Goal: Information Seeking & Learning: Learn about a topic

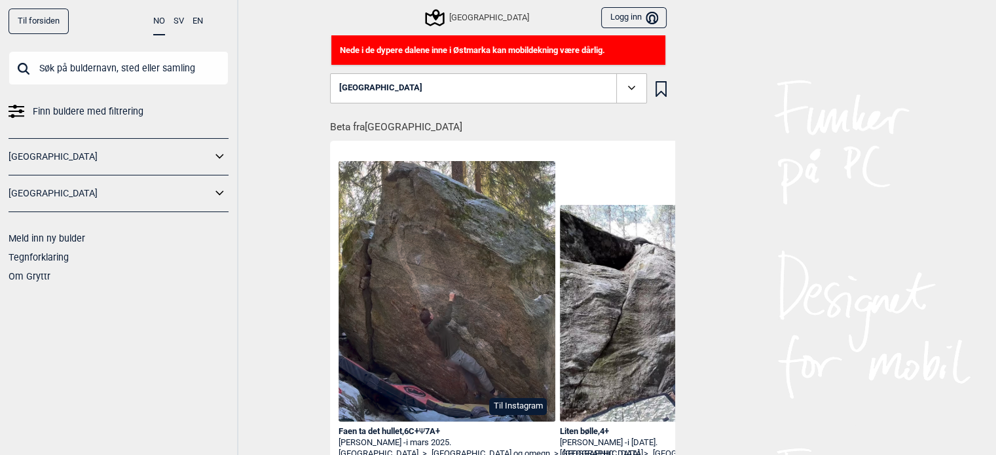
click at [548, 79] on button "[GEOGRAPHIC_DATA]" at bounding box center [488, 88] width 317 height 30
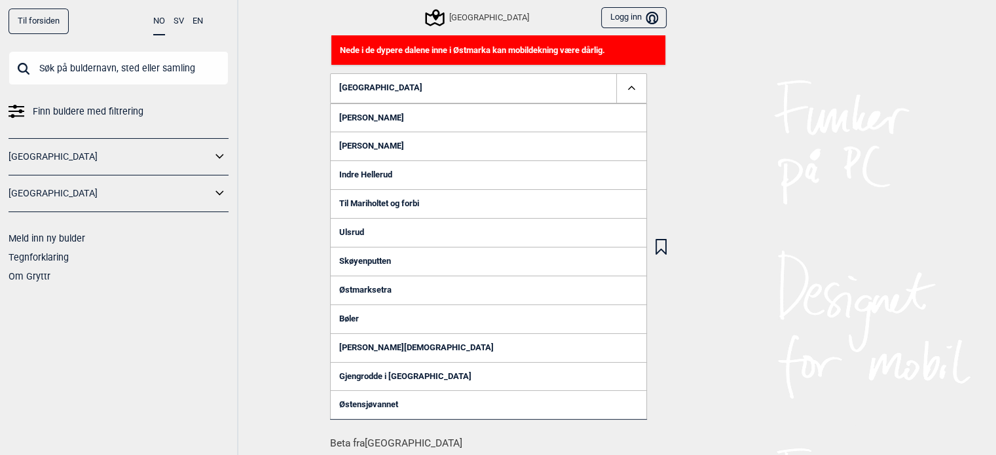
click at [395, 293] on link "Østmarksetra" at bounding box center [488, 290] width 317 height 29
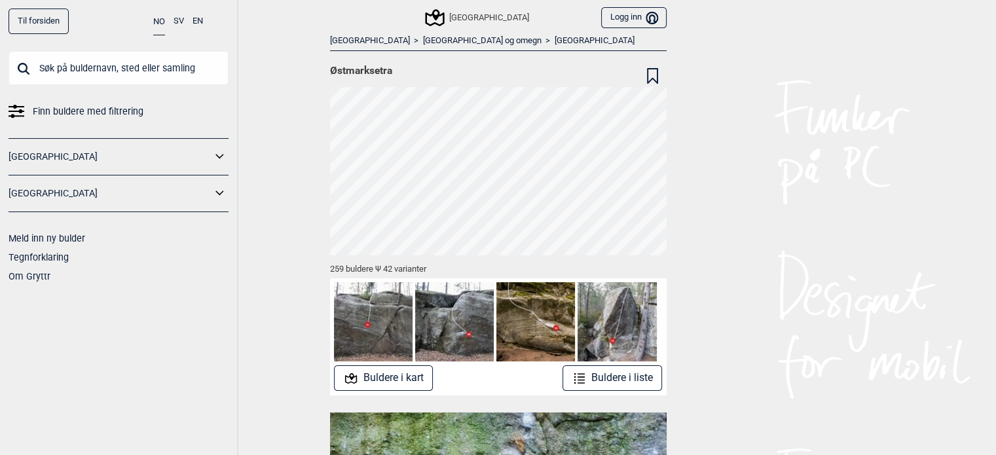
click at [372, 375] on button "Buldere i kart" at bounding box center [383, 378] width 99 height 26
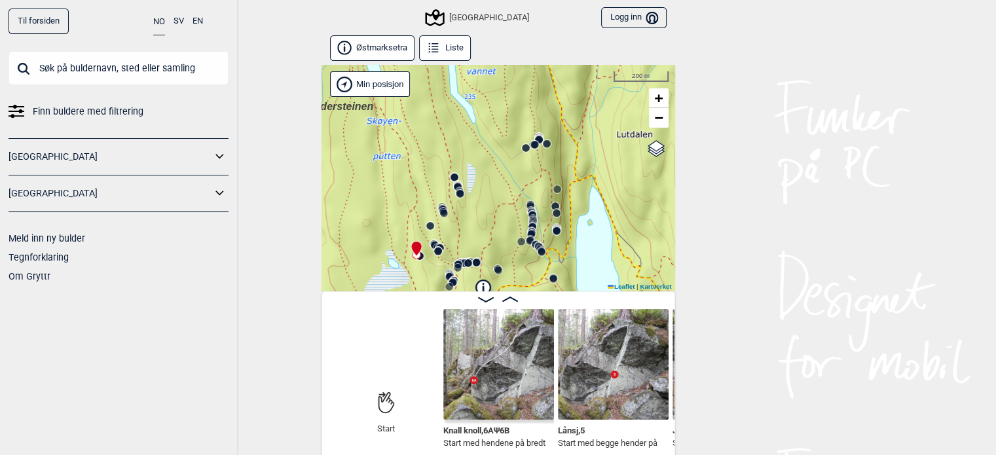
scroll to position [7, 0]
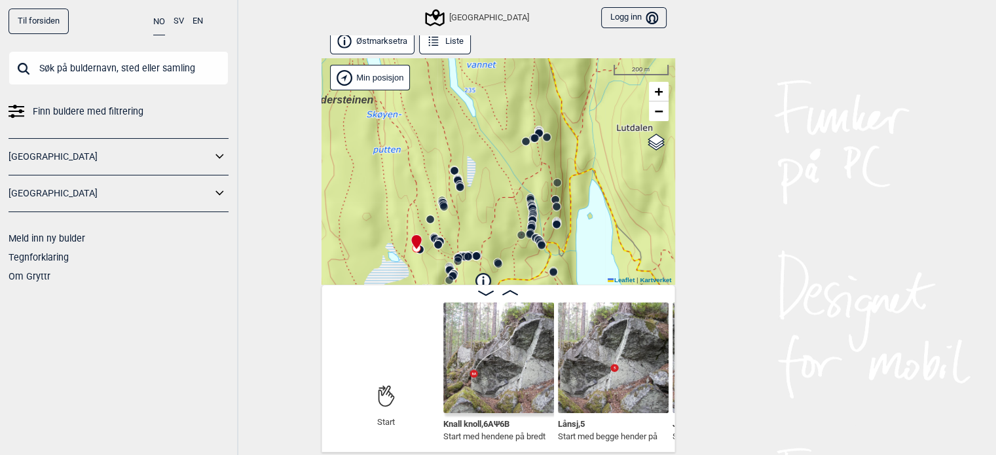
click at [511, 362] on img at bounding box center [498, 357] width 111 height 111
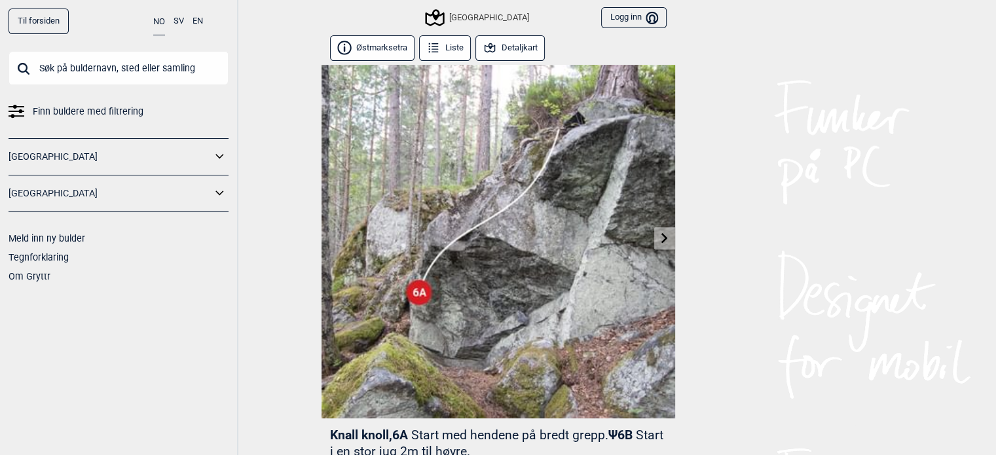
click at [674, 239] on link at bounding box center [664, 239] width 20 height 22
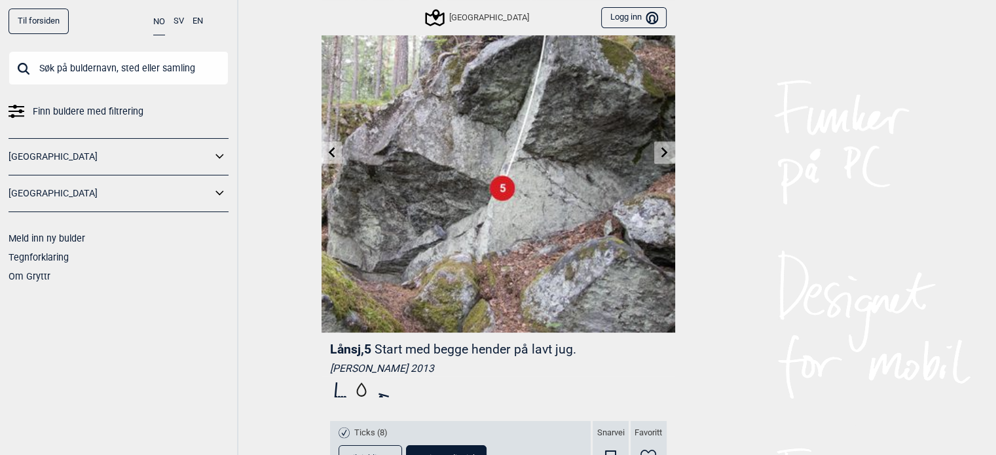
scroll to position [86, 0]
click at [657, 149] on link at bounding box center [664, 152] width 20 height 22
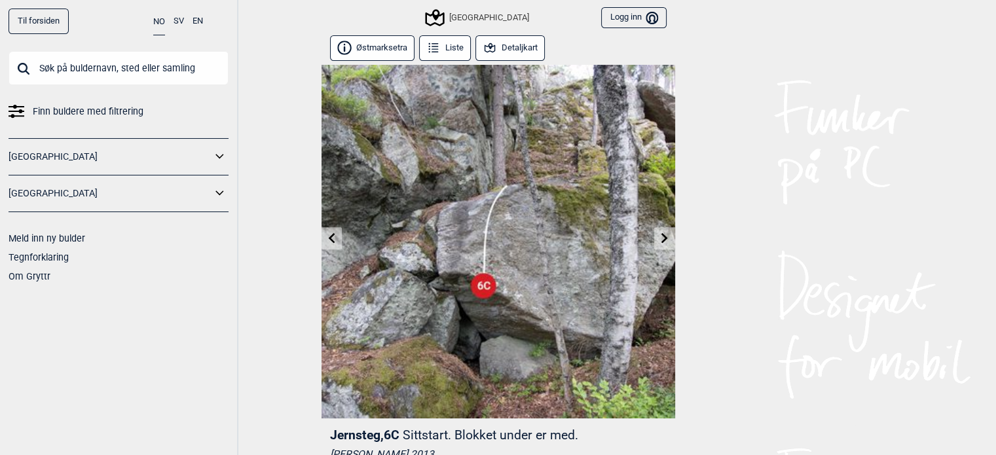
click at [660, 238] on icon at bounding box center [664, 237] width 10 height 10
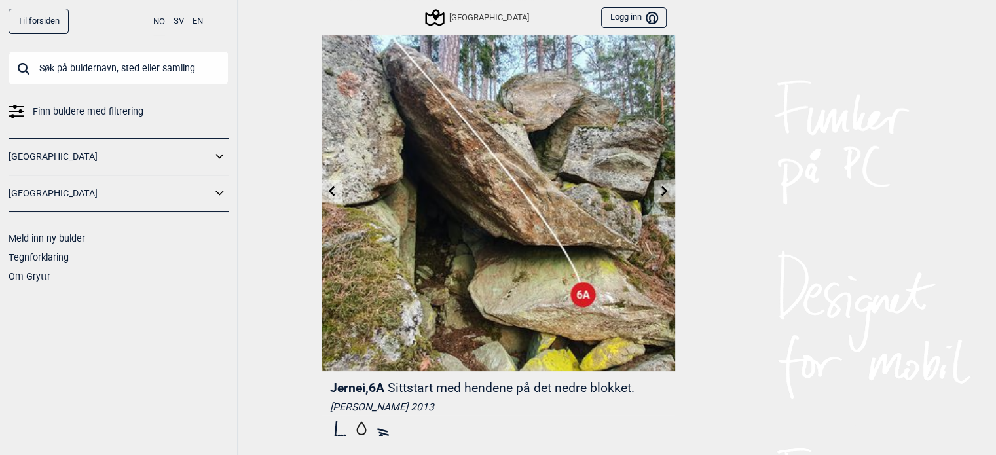
scroll to position [42, 0]
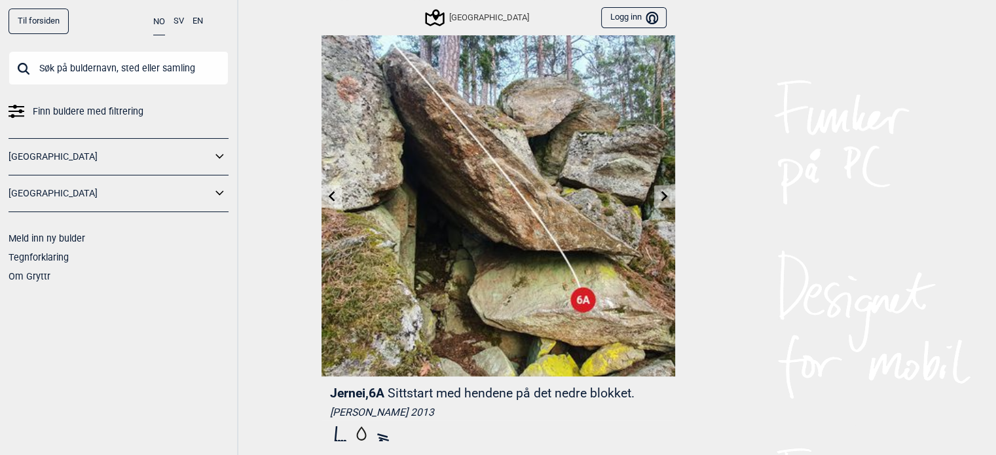
click at [657, 206] on link at bounding box center [664, 197] width 20 height 22
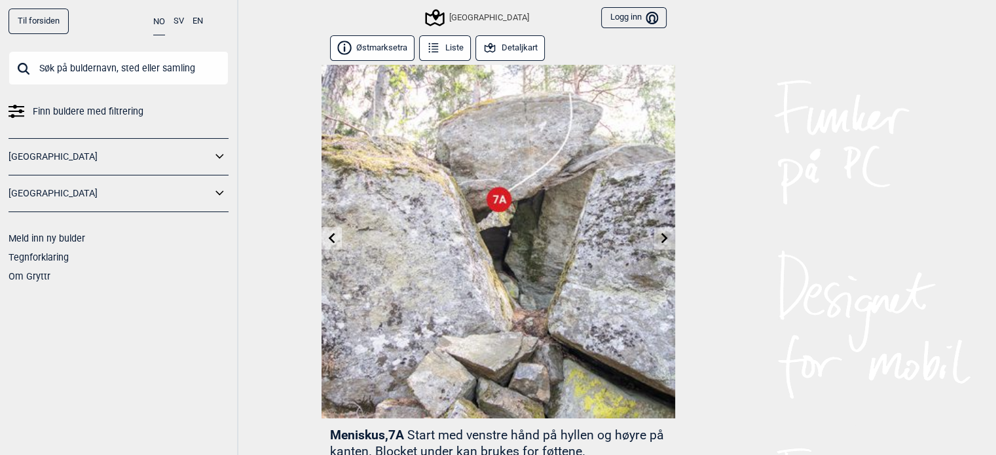
click at [503, 42] on button "Detaljkart" at bounding box center [510, 48] width 70 height 26
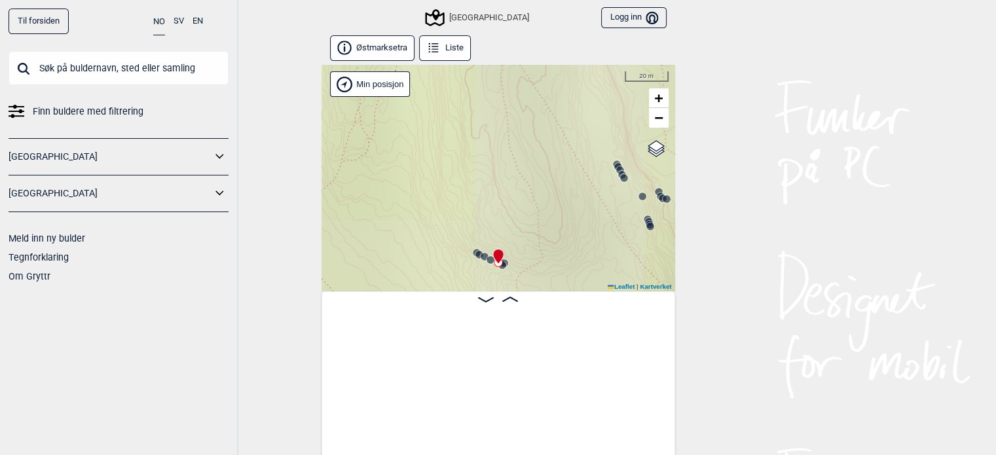
scroll to position [0, 553]
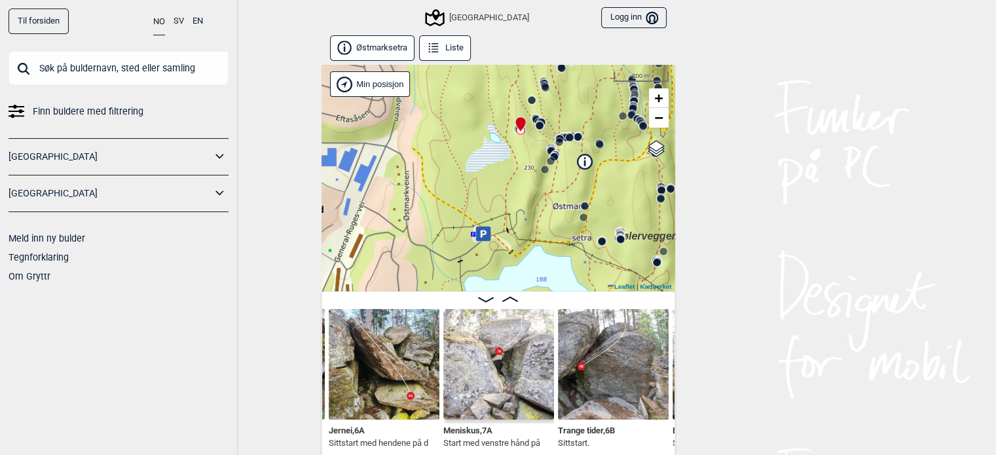
drag, startPoint x: 540, startPoint y: 257, endPoint x: 530, endPoint y: 130, distance: 127.4
click at [530, 130] on div "Speidersteinen Barnehageveggen Cowboyveggen Bølerveggen [GEOGRAPHIC_DATA]" at bounding box center [498, 178] width 354 height 227
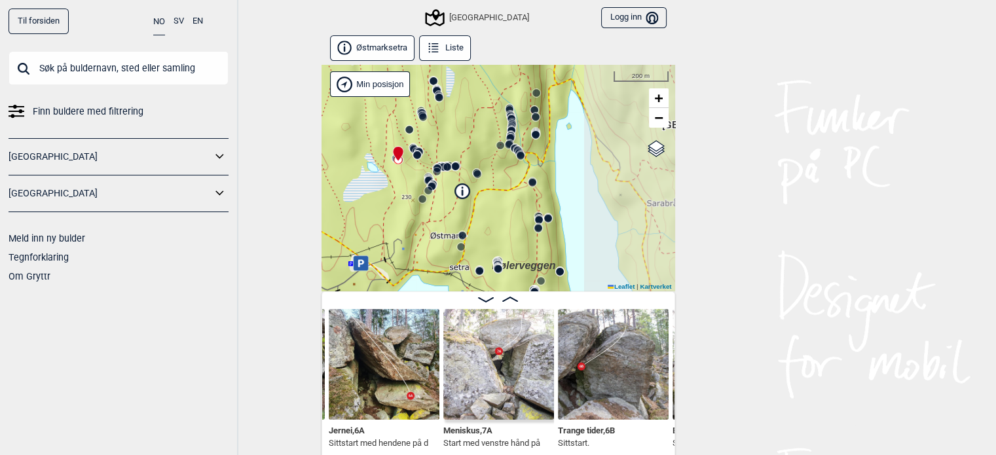
drag, startPoint x: 542, startPoint y: 169, endPoint x: 478, endPoint y: 211, distance: 77.0
click at [478, 211] on div "Speidersteinen Barnehageveggen Cowboyveggen Bølerveggen [GEOGRAPHIC_DATA]" at bounding box center [498, 178] width 354 height 227
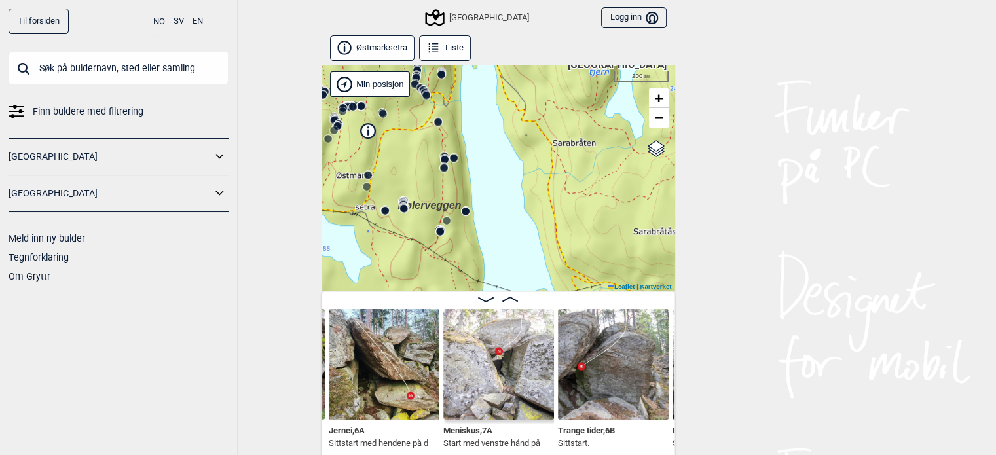
drag, startPoint x: 632, startPoint y: 151, endPoint x: 538, endPoint y: 92, distance: 111.2
click at [538, 92] on div "Speidersteinen Barnehageveggen Cowboyveggen Bølerveggen [GEOGRAPHIC_DATA]" at bounding box center [498, 178] width 354 height 227
click at [551, 129] on div "Speidersteinen Barnehageveggen Cowboyveggen Bølerveggen [GEOGRAPHIC_DATA]" at bounding box center [498, 178] width 354 height 227
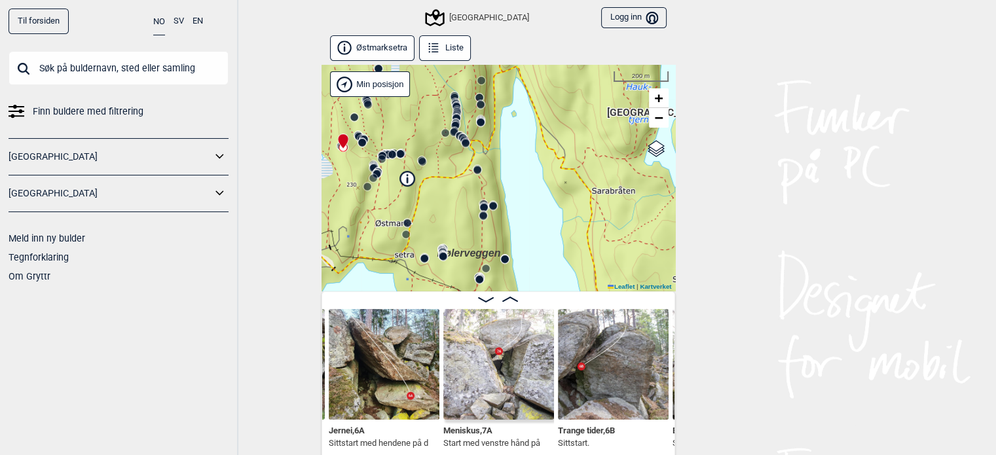
drag, startPoint x: 504, startPoint y: 117, endPoint x: 543, endPoint y: 163, distance: 60.9
click at [543, 163] on div "Speidersteinen Barnehageveggen Cowboyveggen Bølerveggen [GEOGRAPHIC_DATA]" at bounding box center [498, 178] width 354 height 227
click at [467, 138] on icon at bounding box center [465, 143] width 10 height 10
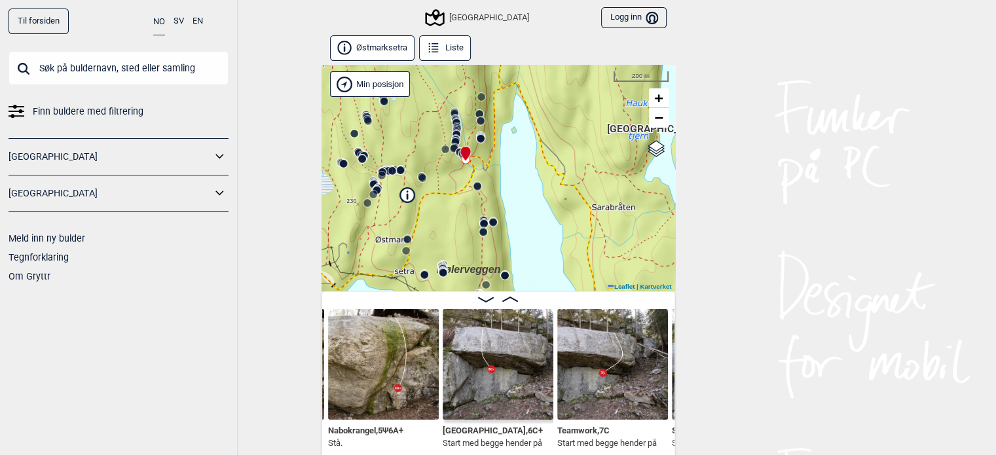
scroll to position [7, 0]
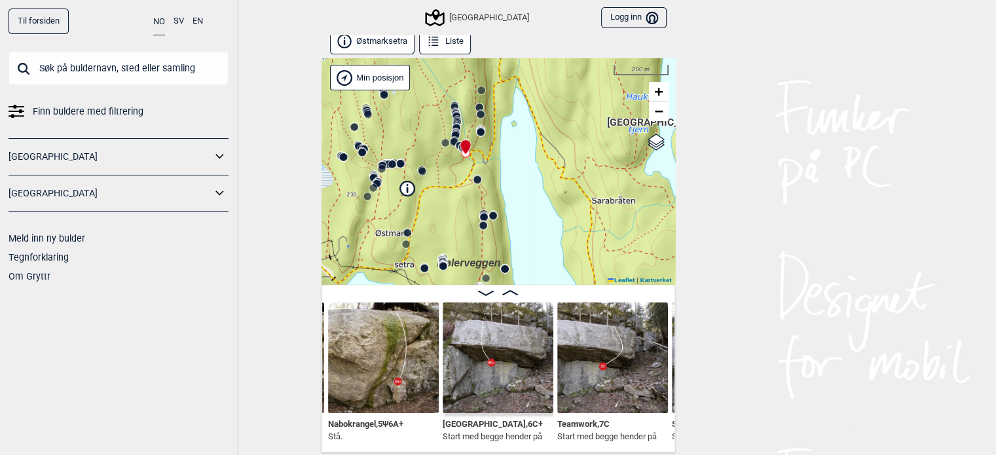
click at [502, 347] on img at bounding box center [498, 357] width 111 height 111
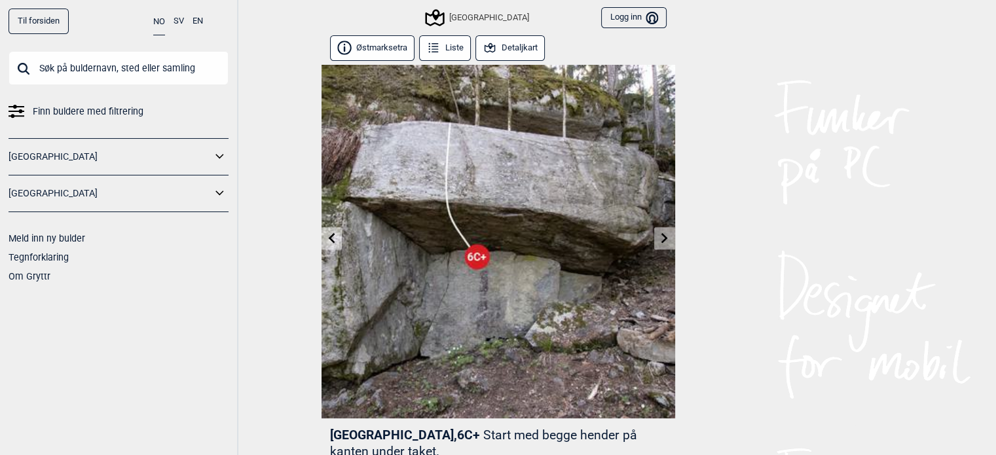
click at [659, 240] on icon at bounding box center [664, 237] width 10 height 10
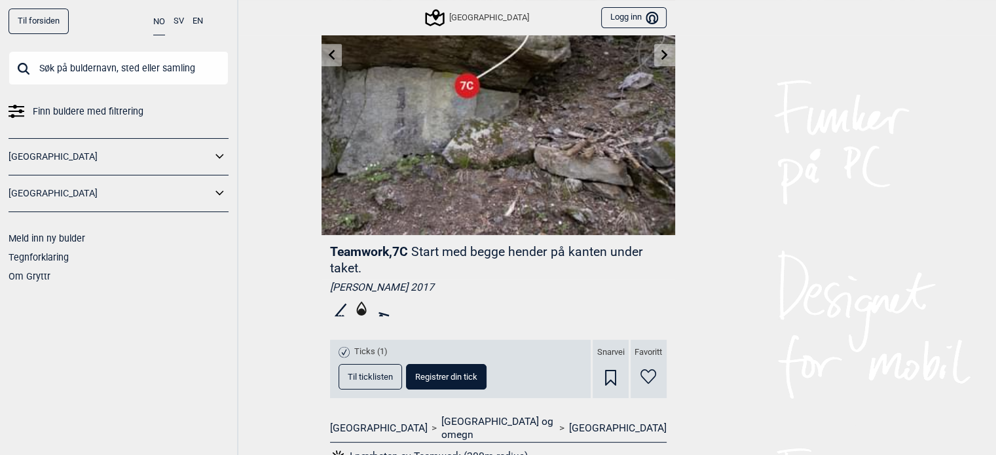
scroll to position [52, 0]
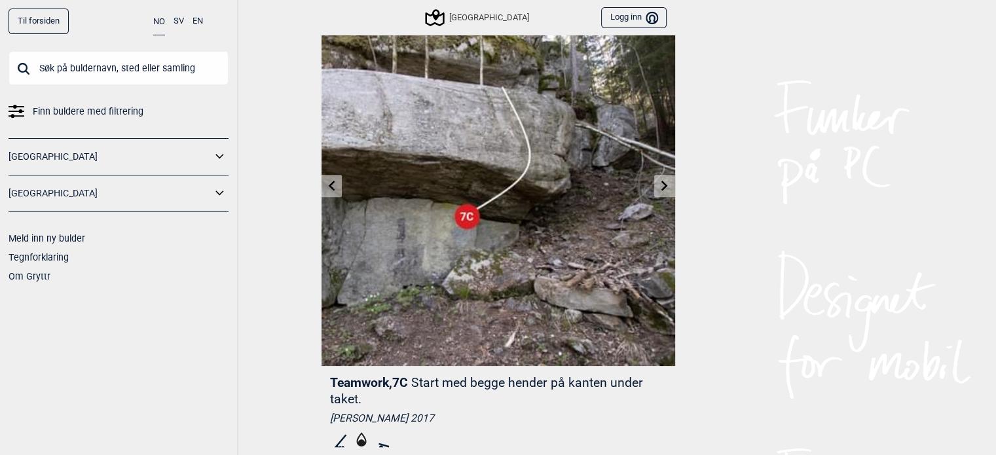
click at [660, 191] on link at bounding box center [664, 186] width 20 height 22
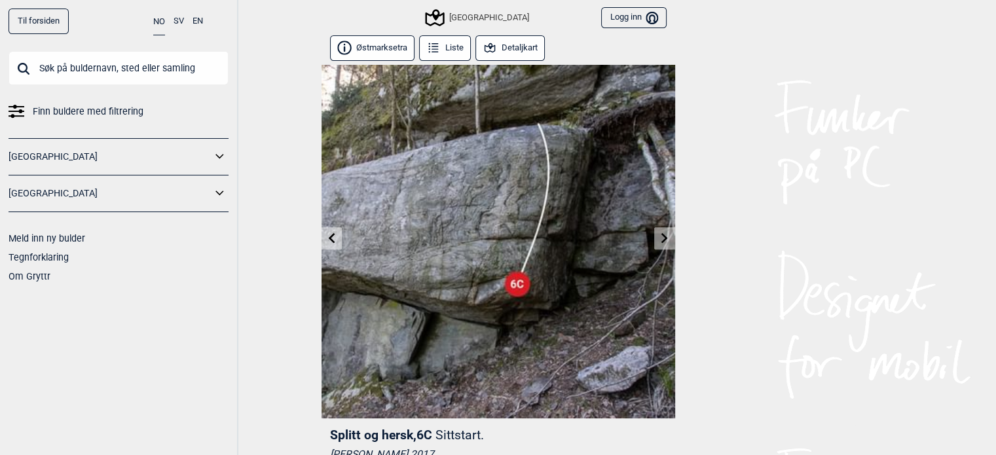
click at [668, 246] on link at bounding box center [664, 239] width 20 height 22
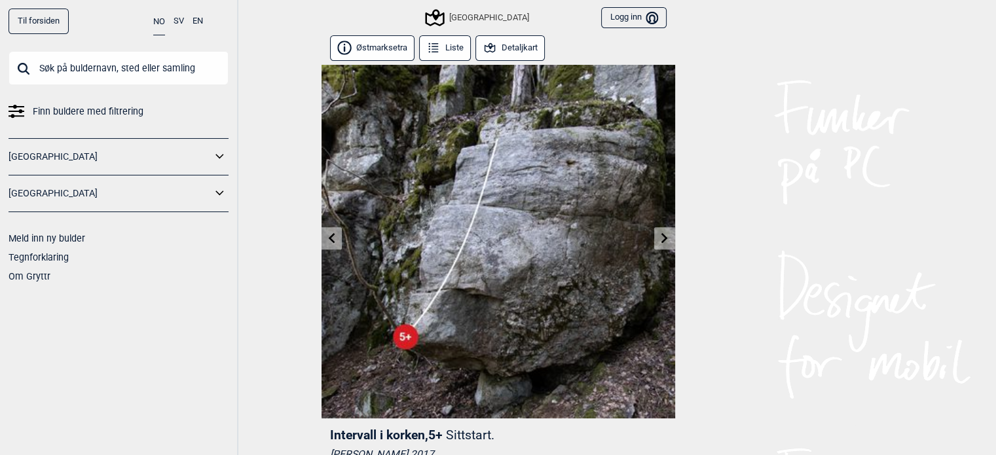
click at [387, 41] on button "Østmarksetra" at bounding box center [372, 48] width 85 height 26
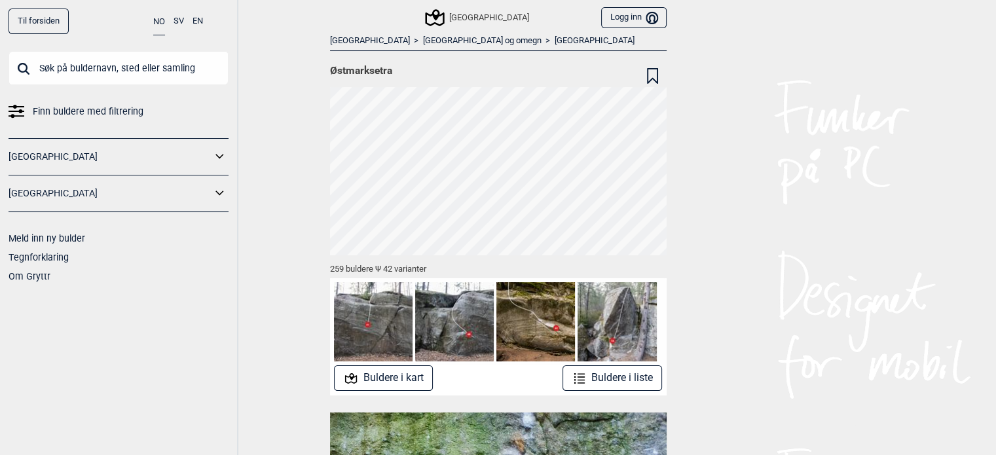
click at [555, 40] on link "[GEOGRAPHIC_DATA]" at bounding box center [595, 40] width 80 height 11
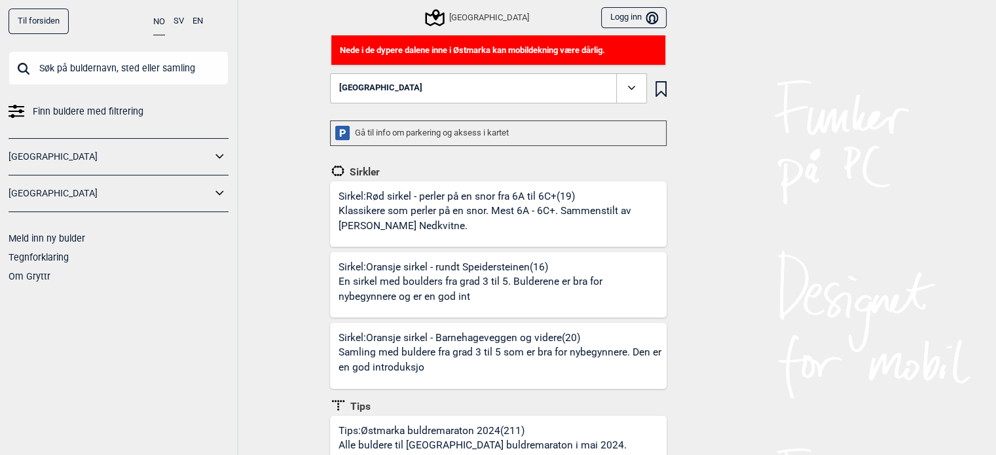
click at [483, 86] on button "[GEOGRAPHIC_DATA]" at bounding box center [488, 88] width 317 height 30
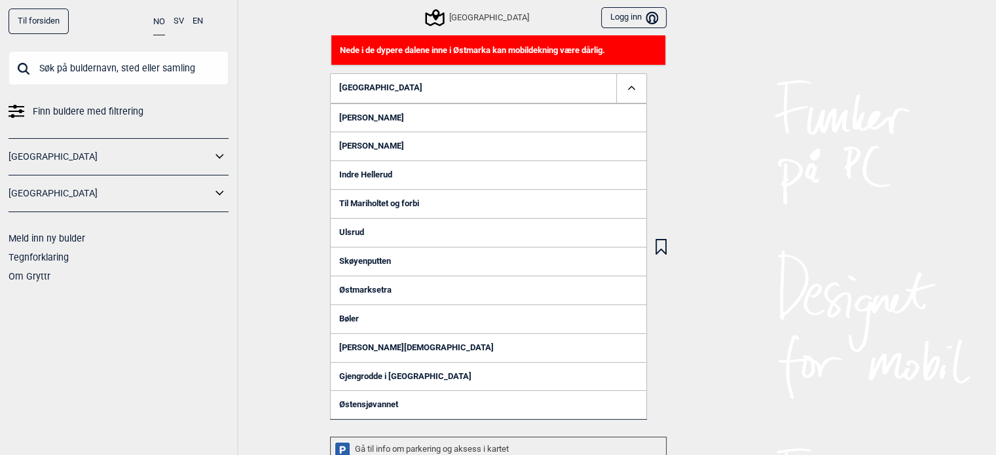
click at [483, 86] on button "[GEOGRAPHIC_DATA]" at bounding box center [488, 88] width 317 height 30
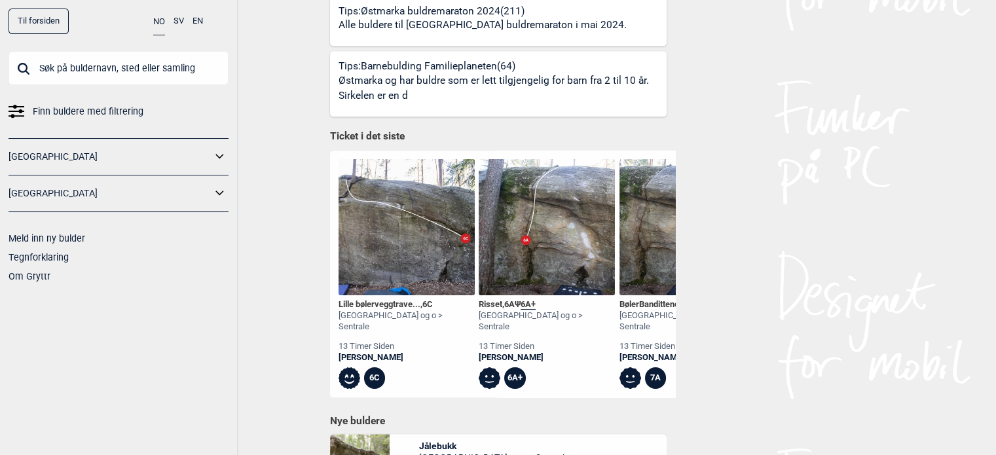
scroll to position [0, 9]
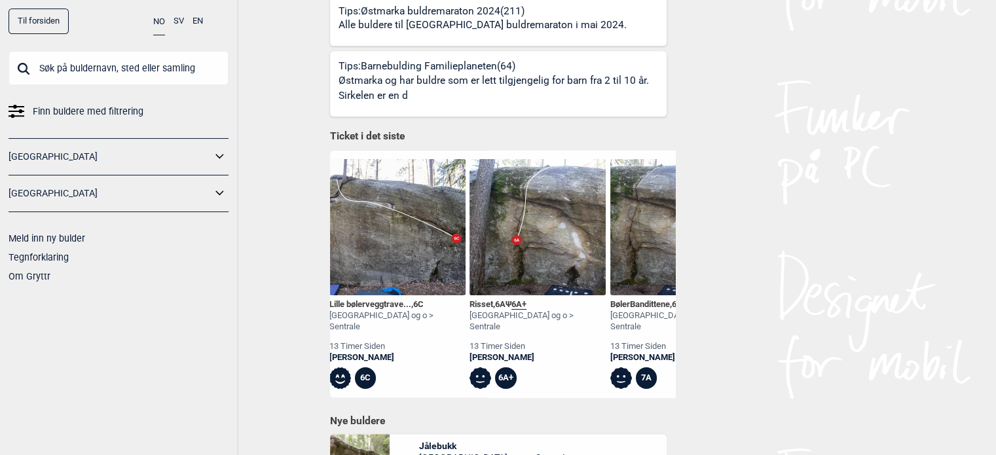
click at [526, 221] on img at bounding box center [537, 227] width 136 height 136
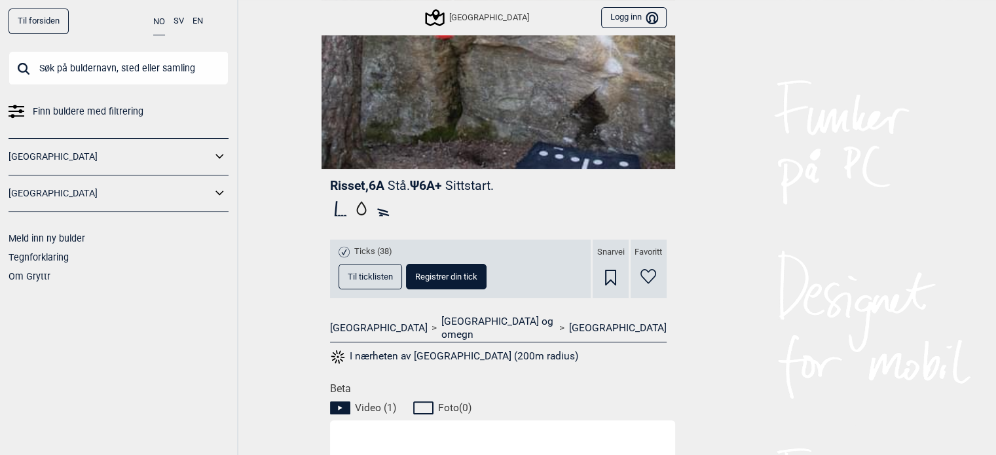
scroll to position [250, 0]
click at [385, 277] on span "Til ticklisten" at bounding box center [370, 276] width 45 height 9
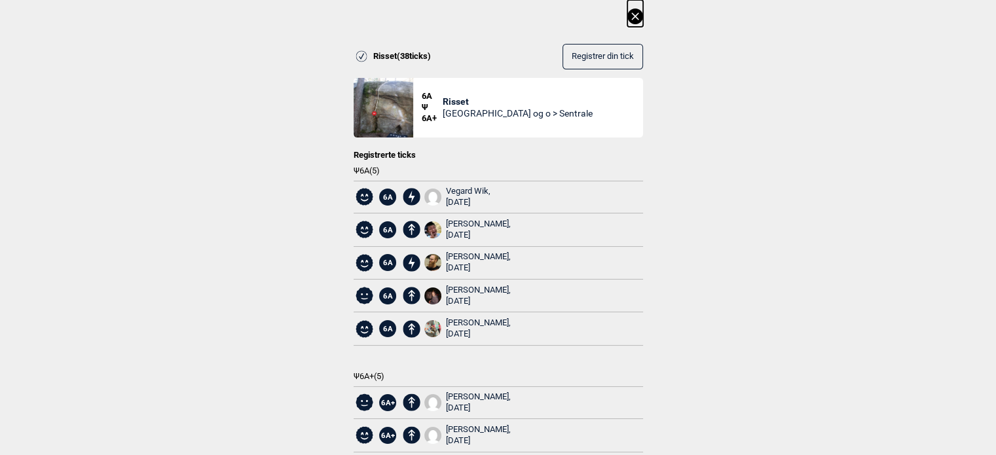
click at [631, 16] on icon at bounding box center [635, 17] width 16 height 16
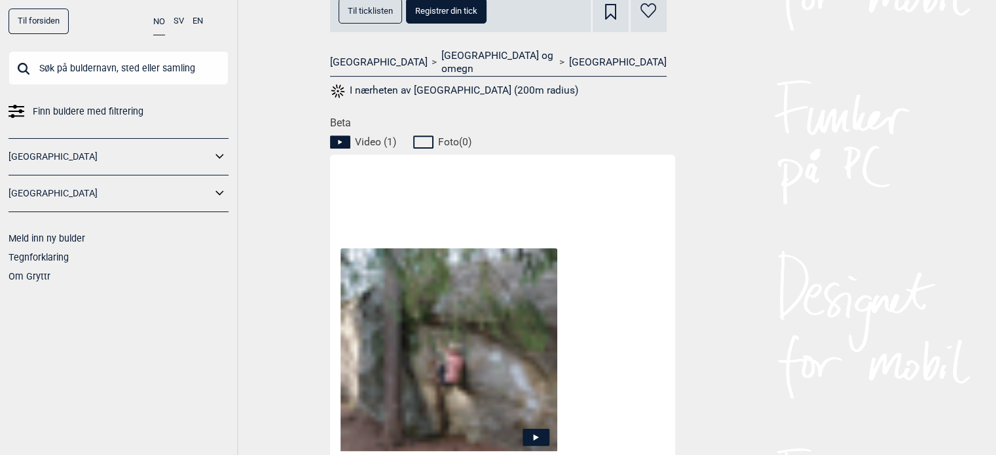
scroll to position [0, 0]
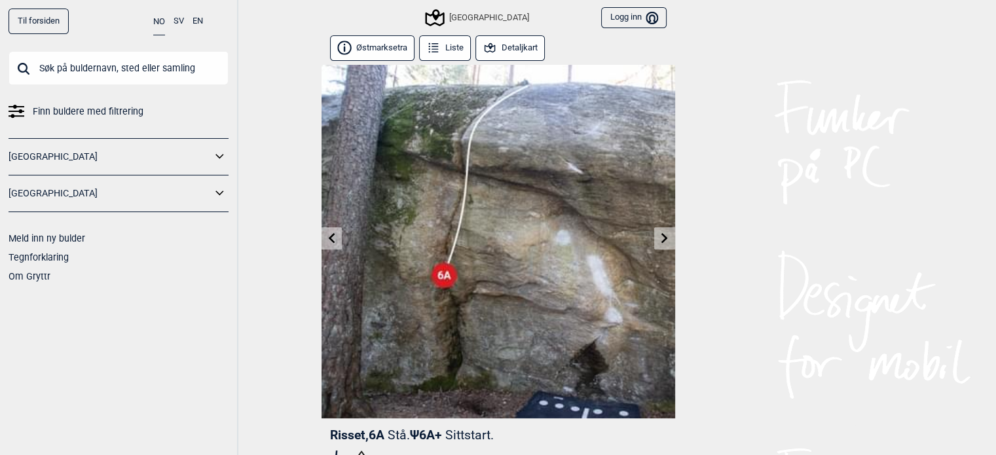
click at [504, 43] on button "Detaljkart" at bounding box center [510, 48] width 70 height 26
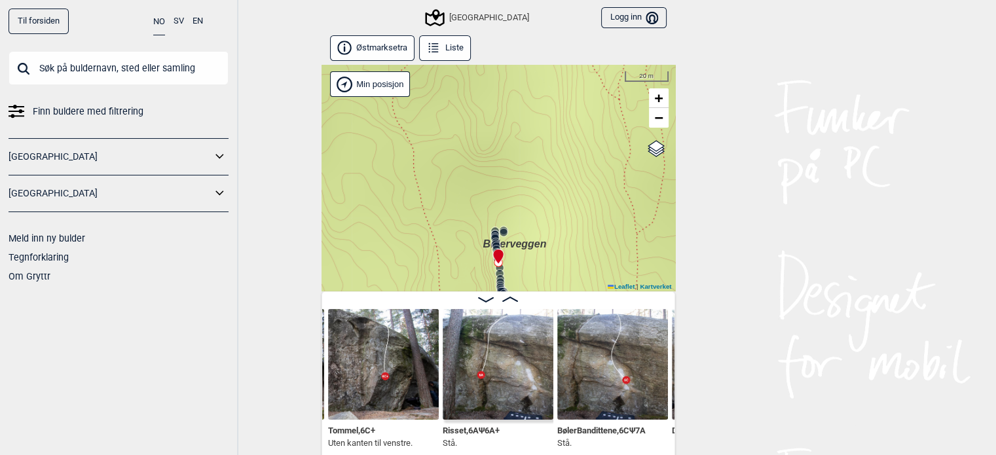
scroll to position [7, 0]
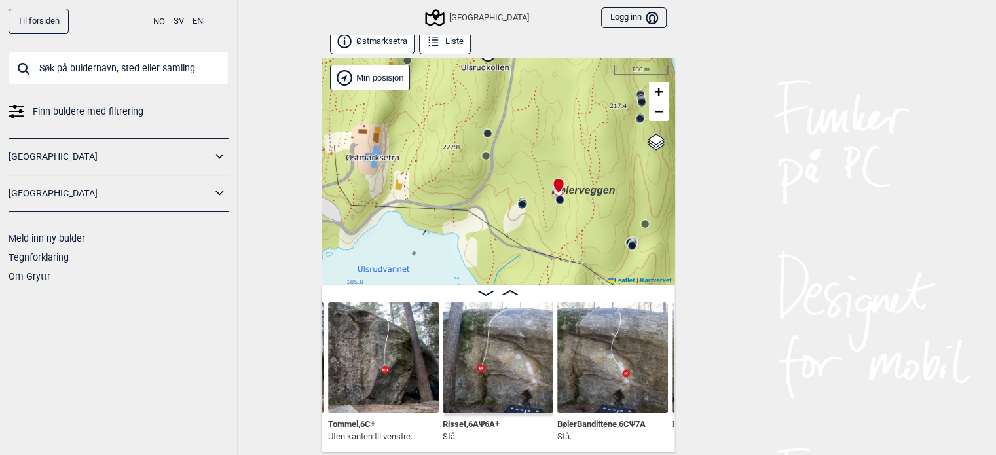
drag, startPoint x: 618, startPoint y: 206, endPoint x: 549, endPoint y: 166, distance: 80.1
click at [549, 166] on div "Speidersteinen Barnehageveggen Cowboyveggen Bølerveggen [GEOGRAPHIC_DATA]" at bounding box center [498, 171] width 354 height 227
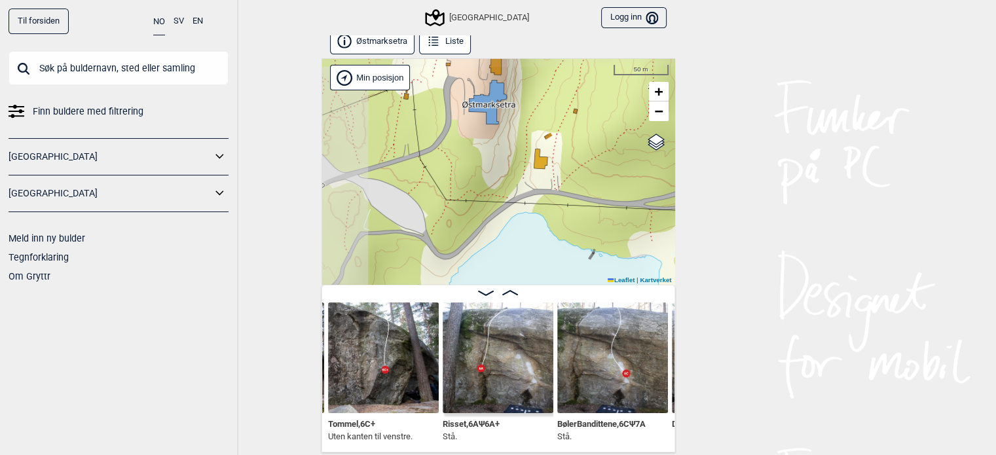
drag, startPoint x: 407, startPoint y: 165, endPoint x: 576, endPoint y: 196, distance: 171.2
click at [576, 196] on div "Speidersteinen Barnehageveggen Cowboyveggen Bølerveggen [GEOGRAPHIC_DATA]" at bounding box center [498, 171] width 354 height 227
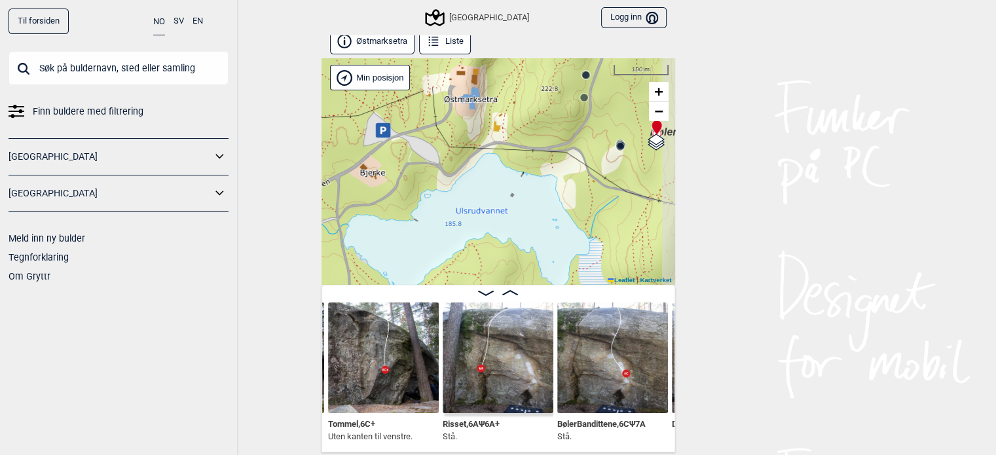
drag, startPoint x: 526, startPoint y: 233, endPoint x: 467, endPoint y: 182, distance: 78.5
click at [467, 182] on div "Speidersteinen Barnehageveggen Cowboyveggen Bølerveggen [GEOGRAPHIC_DATA]" at bounding box center [498, 171] width 354 height 227
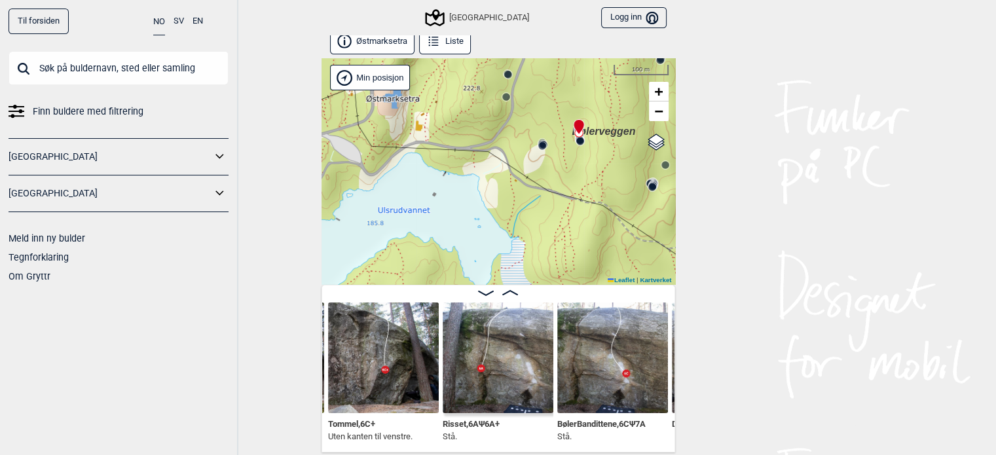
drag, startPoint x: 513, startPoint y: 186, endPoint x: 416, endPoint y: 198, distance: 97.7
click at [416, 198] on div "Speidersteinen Barnehageveggen Cowboyveggen Bølerveggen [GEOGRAPHIC_DATA]" at bounding box center [498, 171] width 354 height 227
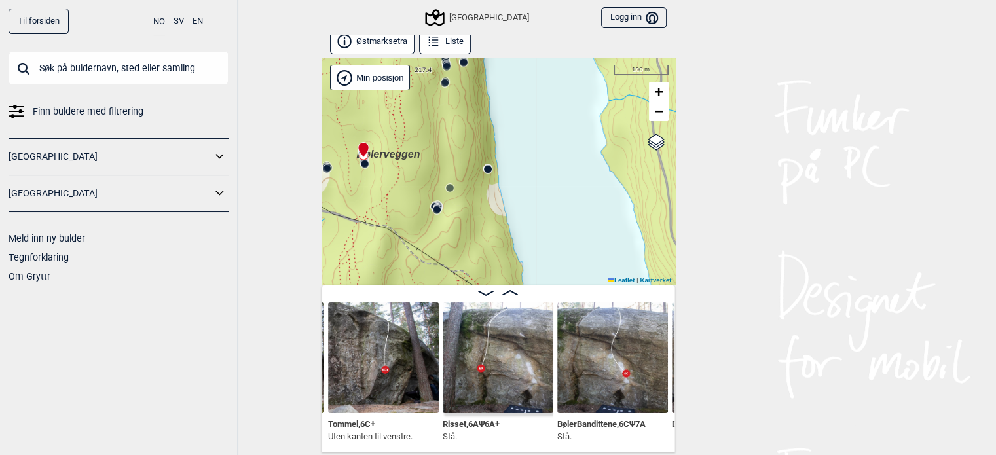
drag, startPoint x: 576, startPoint y: 184, endPoint x: 443, endPoint y: 196, distance: 134.1
click at [443, 196] on div "Speidersteinen Barnehageveggen Cowboyveggen Bølerveggen [GEOGRAPHIC_DATA]" at bounding box center [498, 171] width 354 height 227
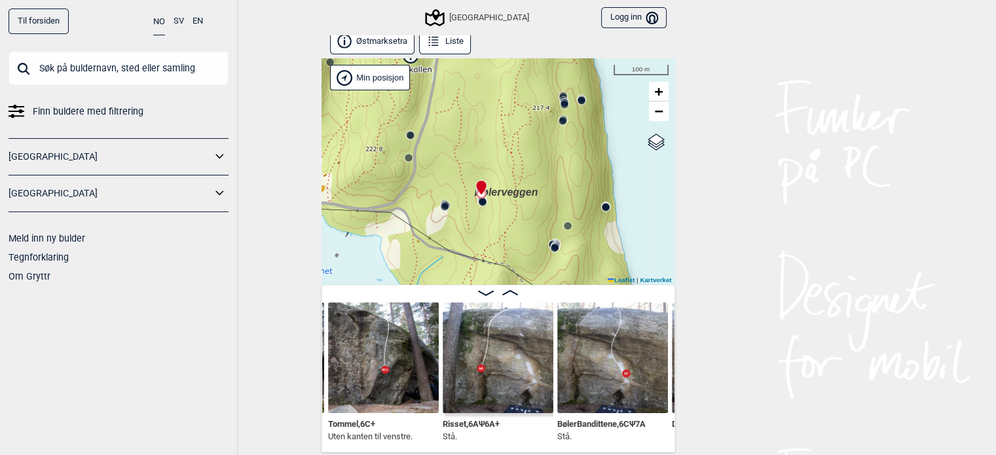
drag, startPoint x: 443, startPoint y: 196, endPoint x: 560, endPoint y: 234, distance: 123.8
click at [560, 234] on div "Speidersteinen Barnehageveggen Cowboyveggen Bølerveggen [GEOGRAPHIC_DATA]" at bounding box center [498, 171] width 354 height 227
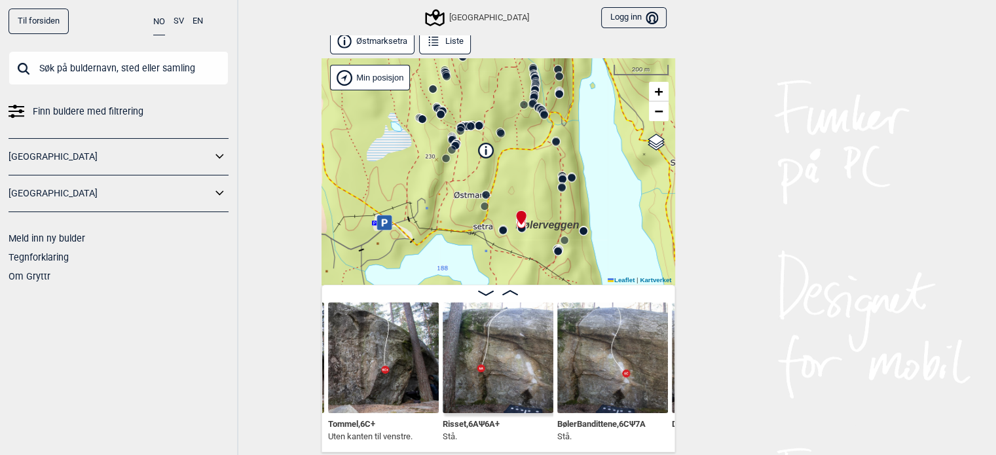
drag, startPoint x: 581, startPoint y: 153, endPoint x: 583, endPoint y: 174, distance: 20.3
click at [583, 174] on div "Speidersteinen Barnehageveggen Cowboyveggen Bølerveggen [GEOGRAPHIC_DATA]" at bounding box center [498, 171] width 354 height 227
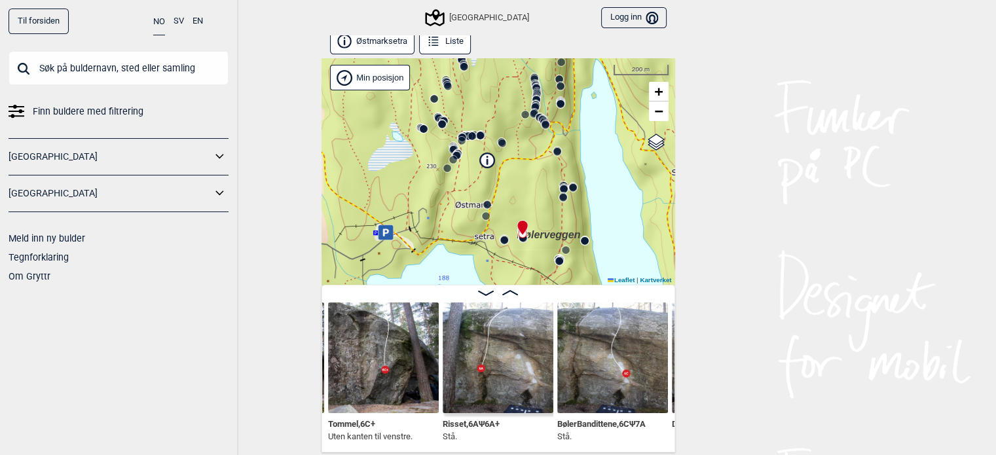
click at [547, 128] on icon at bounding box center [545, 125] width 10 height 10
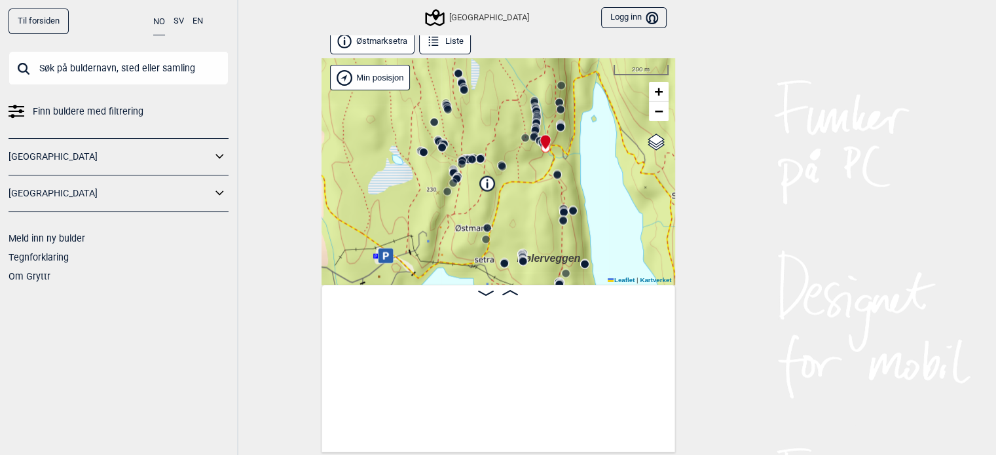
scroll to position [0, 8962]
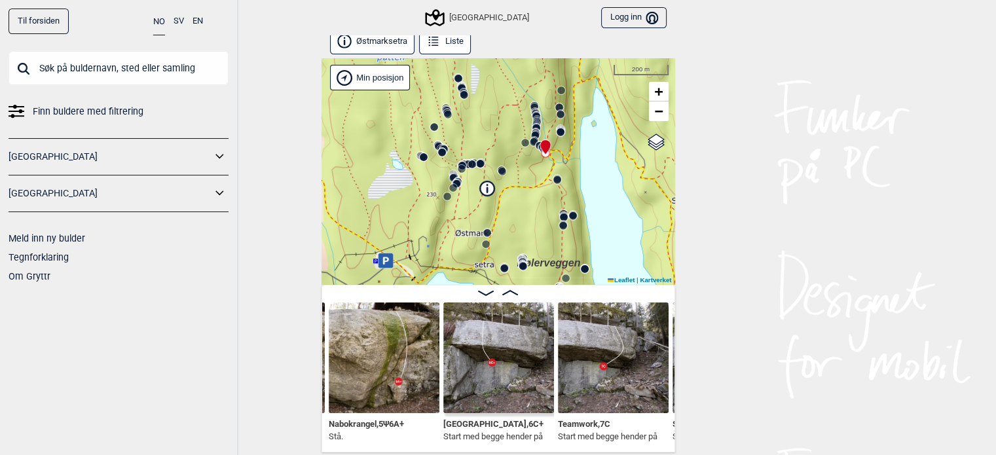
click at [401, 368] on img at bounding box center [384, 357] width 111 height 111
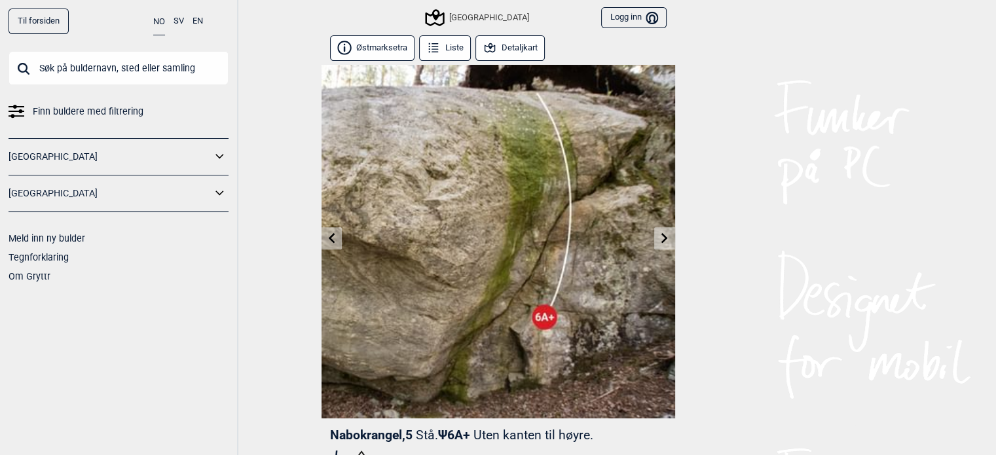
click at [510, 51] on button "Detaljkart" at bounding box center [510, 48] width 70 height 26
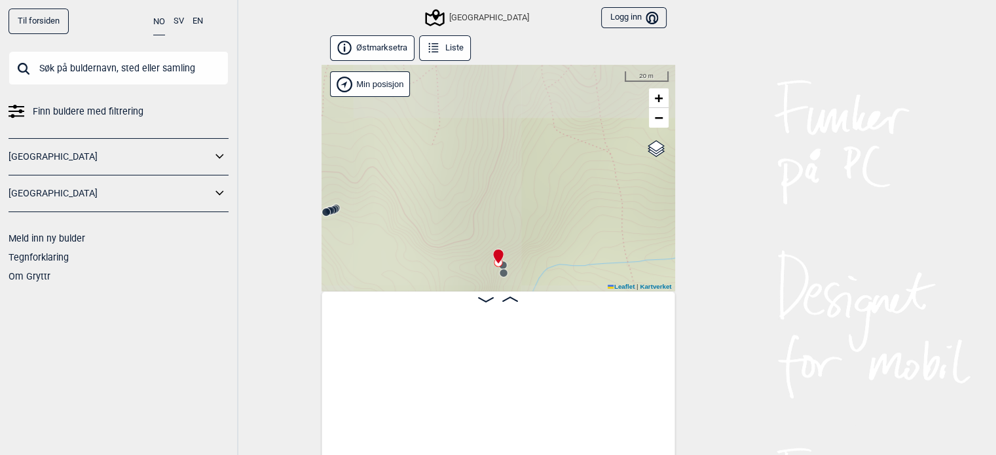
scroll to position [0, 8852]
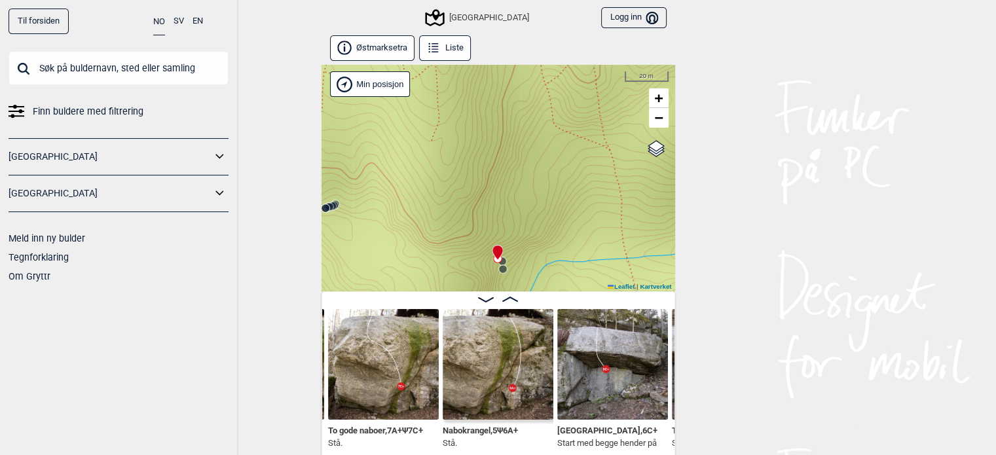
drag, startPoint x: 530, startPoint y: 252, endPoint x: 521, endPoint y: 97, distance: 155.4
click at [521, 97] on div "Speidersteinen Barnehageveggen Cowboyveggen Bølerveggen [GEOGRAPHIC_DATA]" at bounding box center [498, 178] width 354 height 227
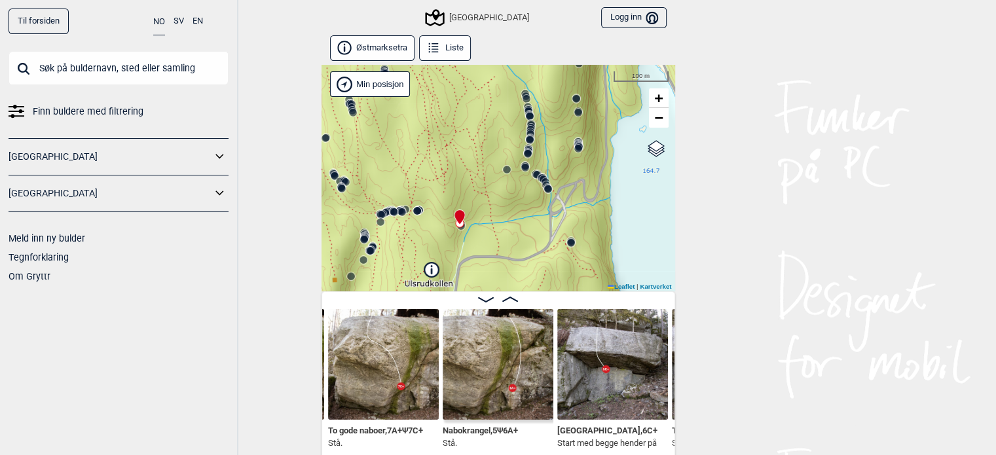
drag, startPoint x: 521, startPoint y: 98, endPoint x: 464, endPoint y: 221, distance: 135.9
click at [464, 221] on div "Speidersteinen Barnehageveggen Cowboyveggen Bølerveggen [GEOGRAPHIC_DATA]" at bounding box center [498, 178] width 354 height 227
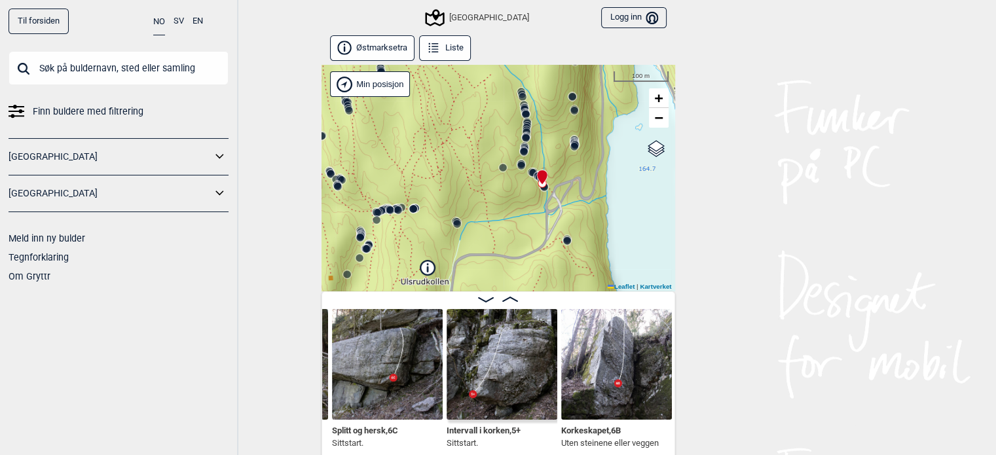
scroll to position [0, 9433]
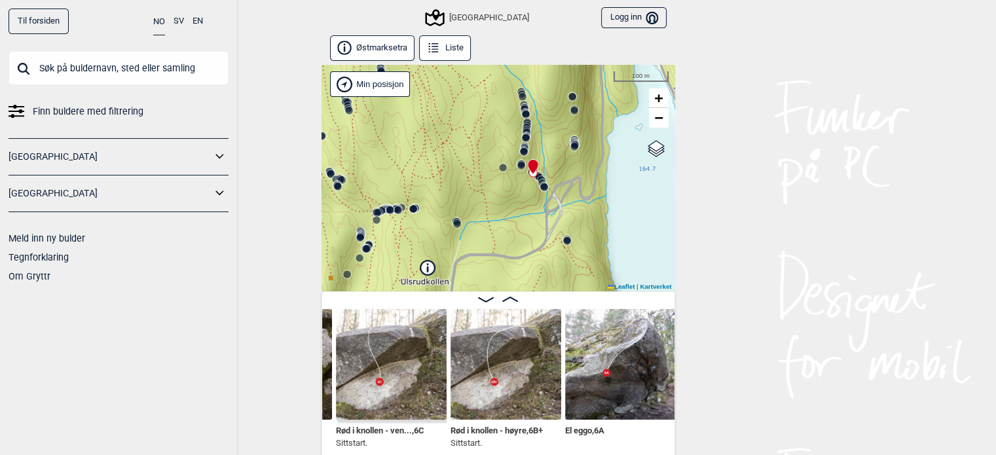
scroll to position [0, 10221]
click at [614, 356] on img at bounding box center [618, 364] width 111 height 111
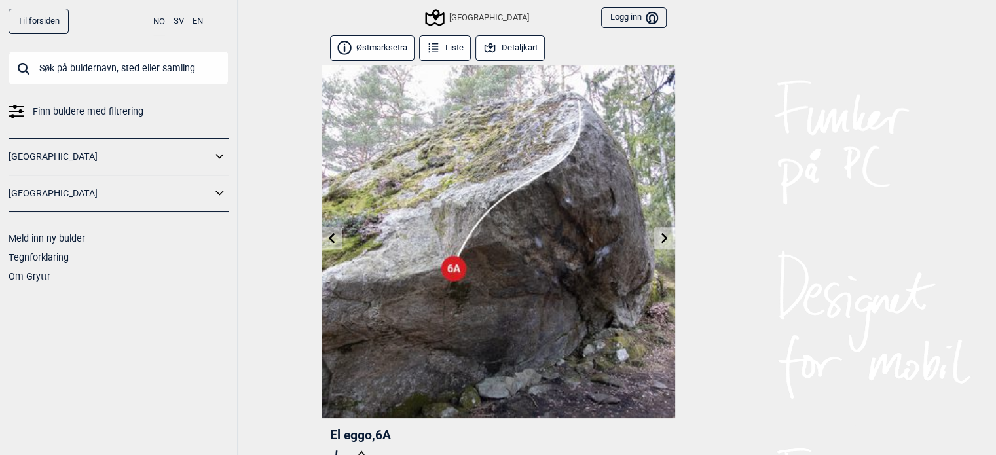
click at [509, 44] on button "Detaljkart" at bounding box center [510, 48] width 70 height 26
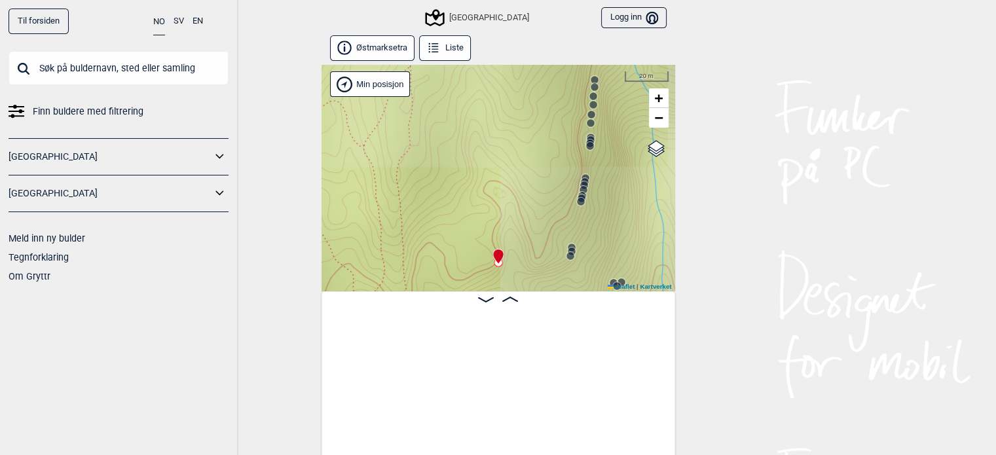
scroll to position [0, 10290]
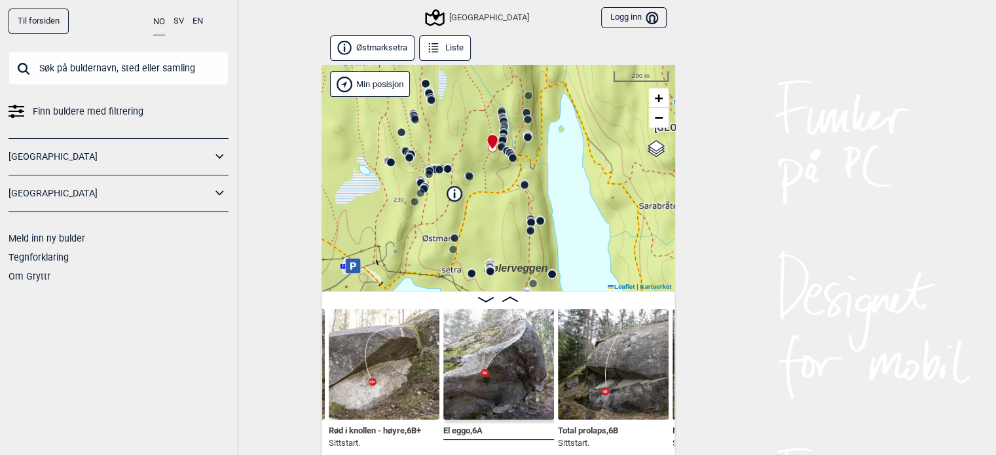
drag, startPoint x: 589, startPoint y: 244, endPoint x: 524, endPoint y: 107, distance: 152.0
click at [524, 107] on div "Speidersteinen Barnehageveggen Cowboyveggen Bølerveggen [GEOGRAPHIC_DATA]" at bounding box center [498, 178] width 354 height 227
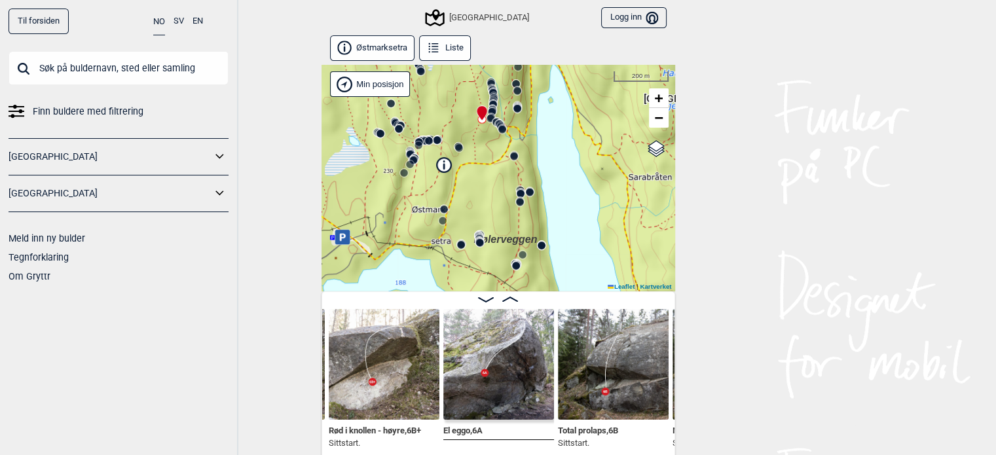
click at [489, 115] on icon at bounding box center [490, 118] width 10 height 10
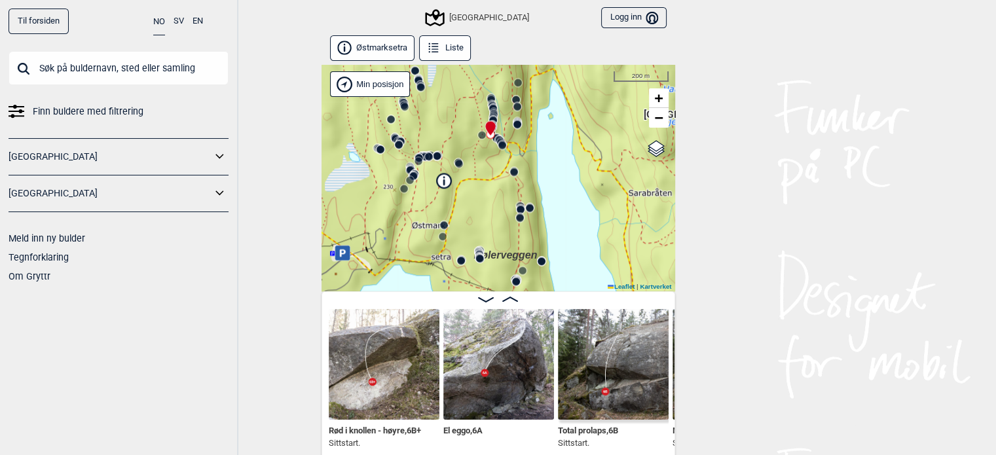
scroll to position [0, 10405]
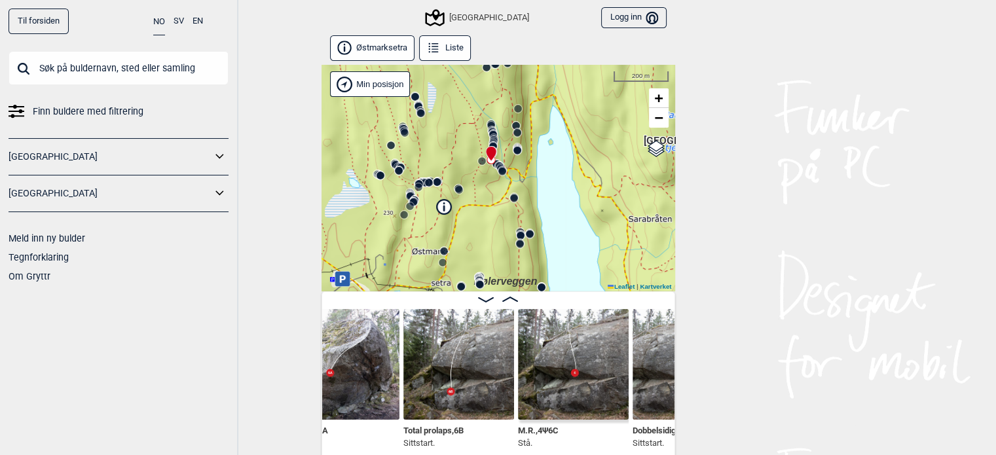
scroll to position [0, 10444]
click at [462, 369] on img at bounding box center [458, 364] width 111 height 111
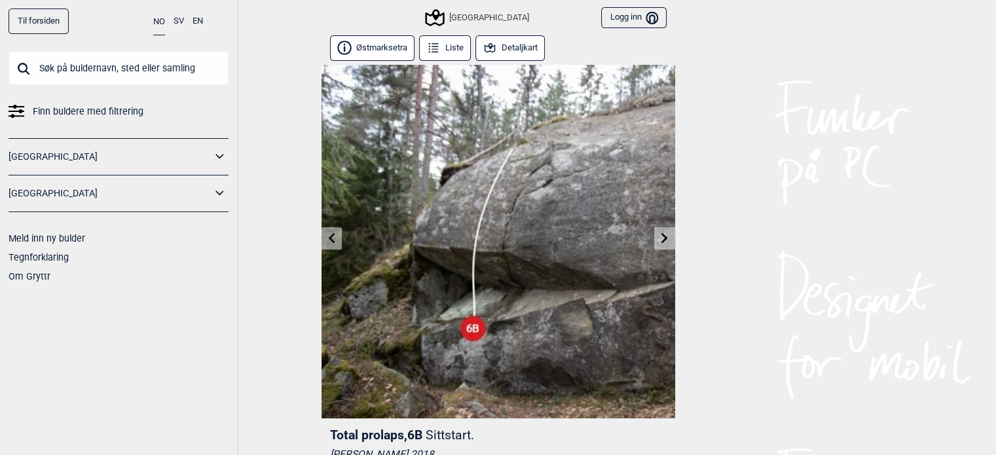
click at [508, 46] on button "Detaljkart" at bounding box center [510, 48] width 70 height 26
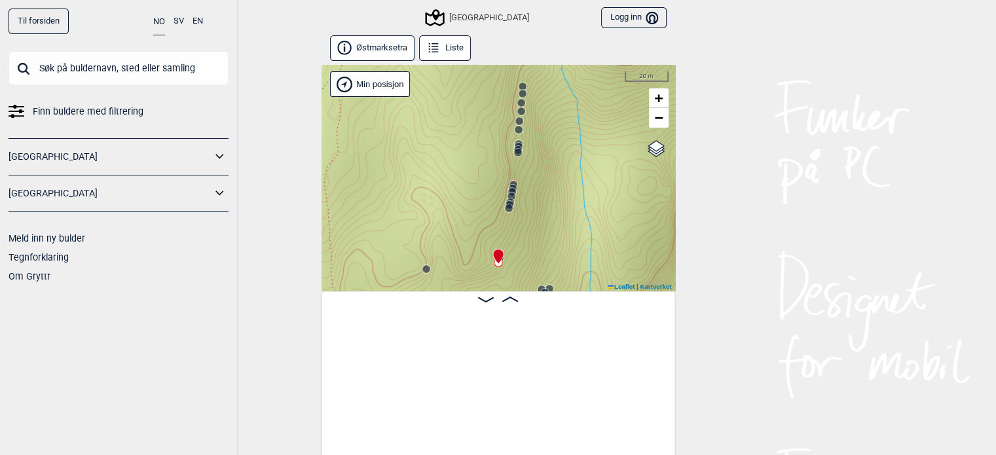
scroll to position [0, 10401]
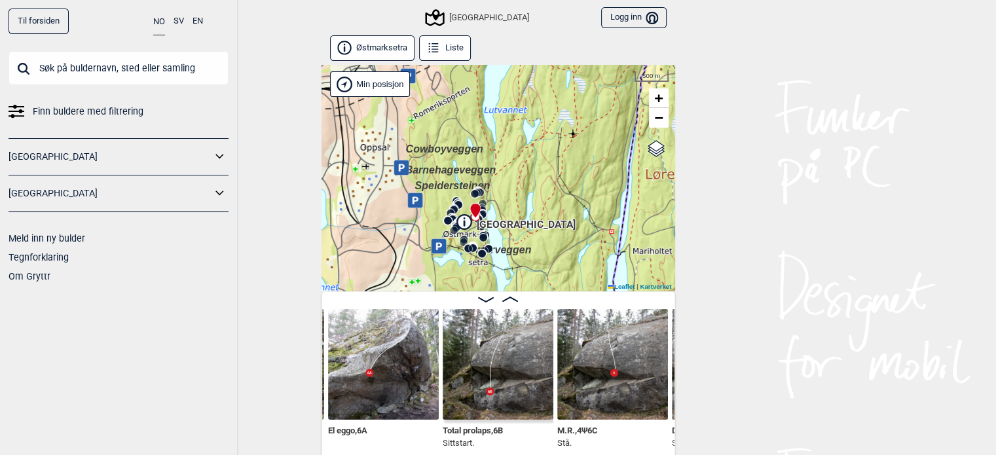
drag, startPoint x: 589, startPoint y: 181, endPoint x: 525, endPoint y: 188, distance: 63.9
click at [525, 188] on div "Speidersteinen Barnehageveggen Cowboyveggen Bølerveggen [GEOGRAPHIC_DATA]" at bounding box center [498, 178] width 354 height 227
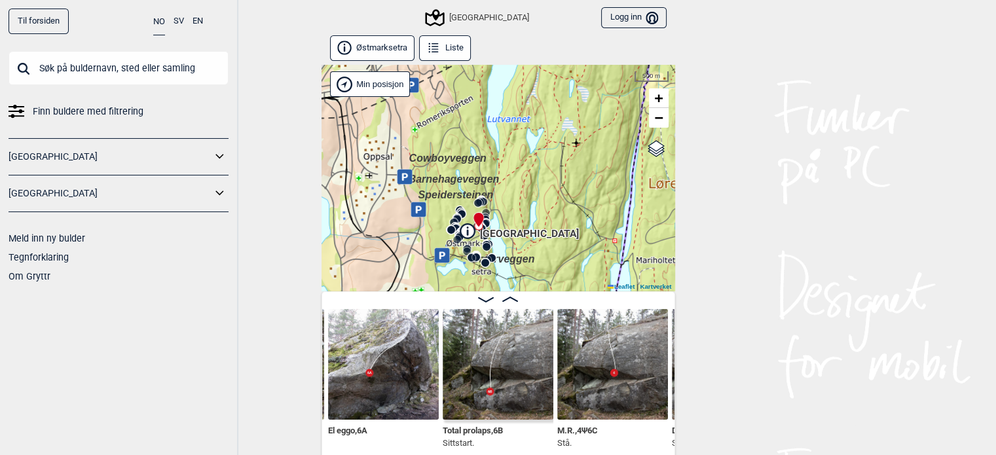
click at [472, 16] on div "[GEOGRAPHIC_DATA]" at bounding box center [478, 18] width 102 height 16
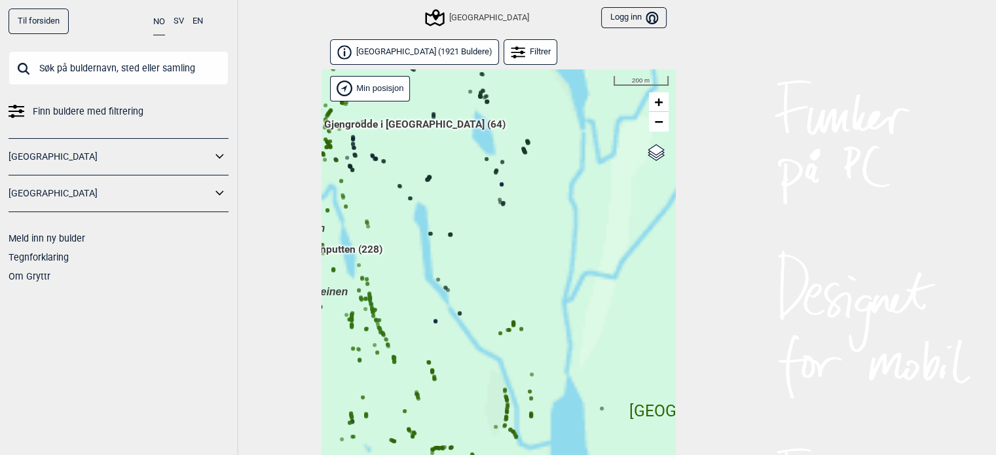
drag, startPoint x: 600, startPoint y: 305, endPoint x: 526, endPoint y: 269, distance: 81.7
click at [526, 269] on div "Hallingdal Gol [PERSON_NAME] Kolomoen [GEOGRAPHIC_DATA] [GEOGRAPHIC_DATA][PERSO…" at bounding box center [498, 279] width 354 height 420
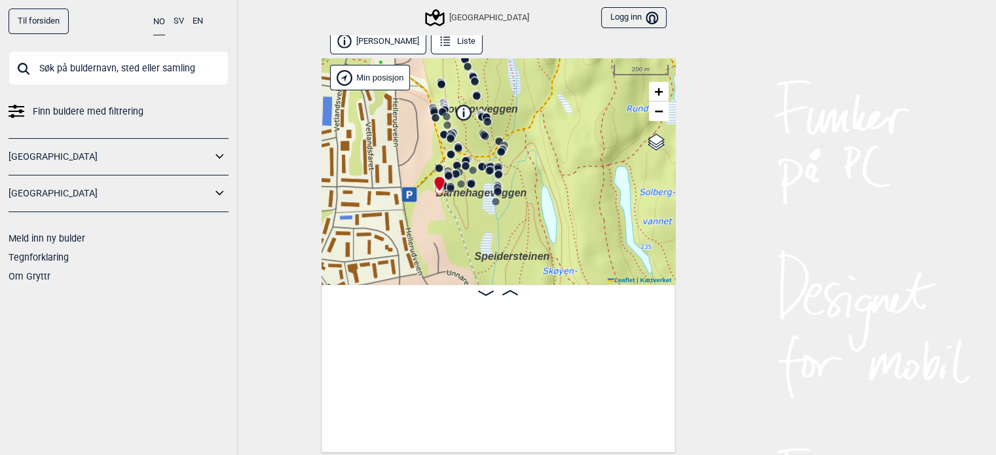
scroll to position [0, 25488]
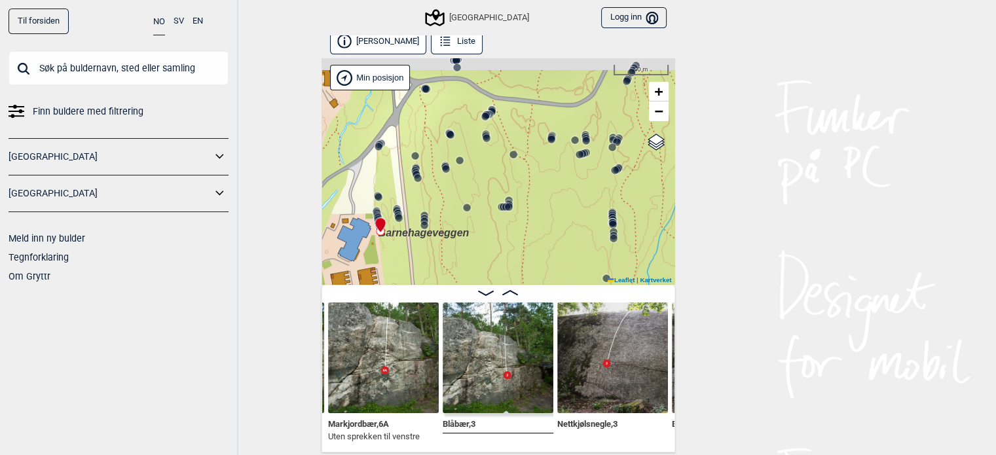
drag, startPoint x: 434, startPoint y: 163, endPoint x: 464, endPoint y: 179, distance: 33.7
click at [464, 179] on div "Speidersteinen Barnehageveggen Cowboyveggen Bølerveggen [GEOGRAPHIC_DATA]" at bounding box center [498, 171] width 354 height 227
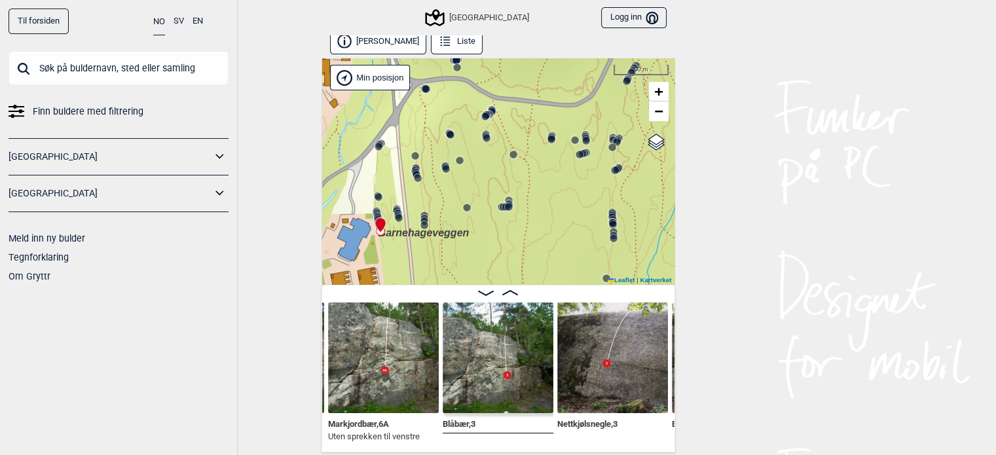
click at [416, 169] on circle at bounding box center [415, 173] width 9 height 9
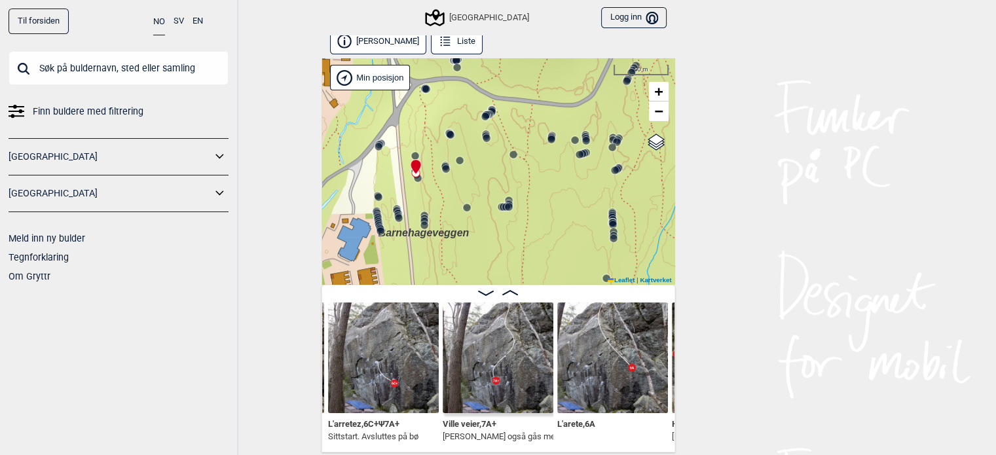
scroll to position [0, 26607]
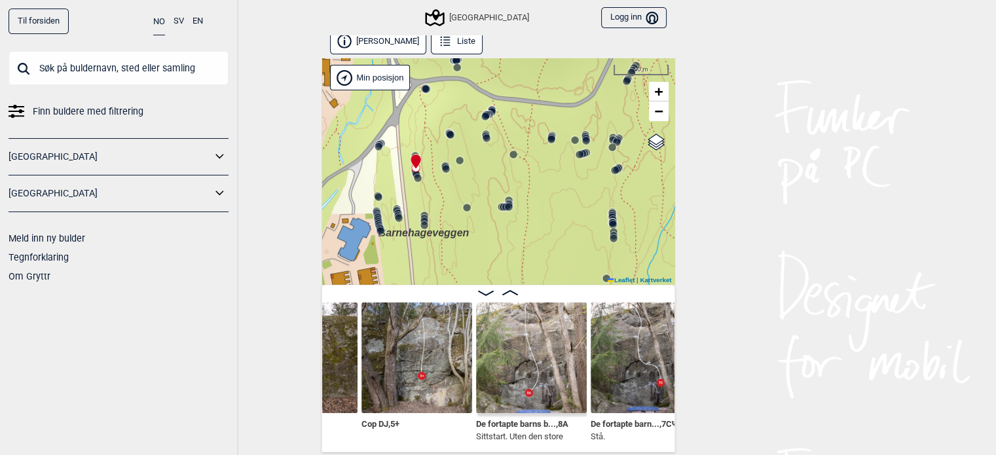
scroll to position [0, 26248]
click at [526, 350] on img at bounding box center [532, 357] width 111 height 111
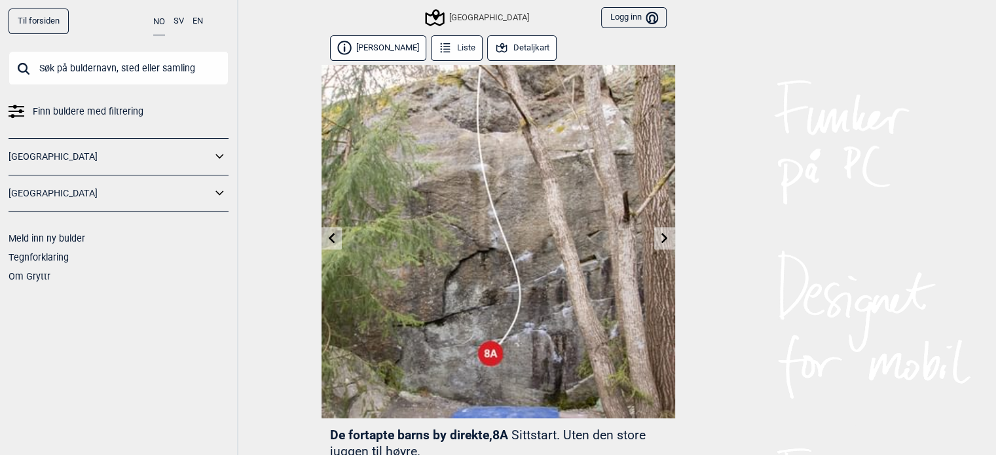
click at [543, 49] on button "Detaljkart" at bounding box center [522, 48] width 70 height 26
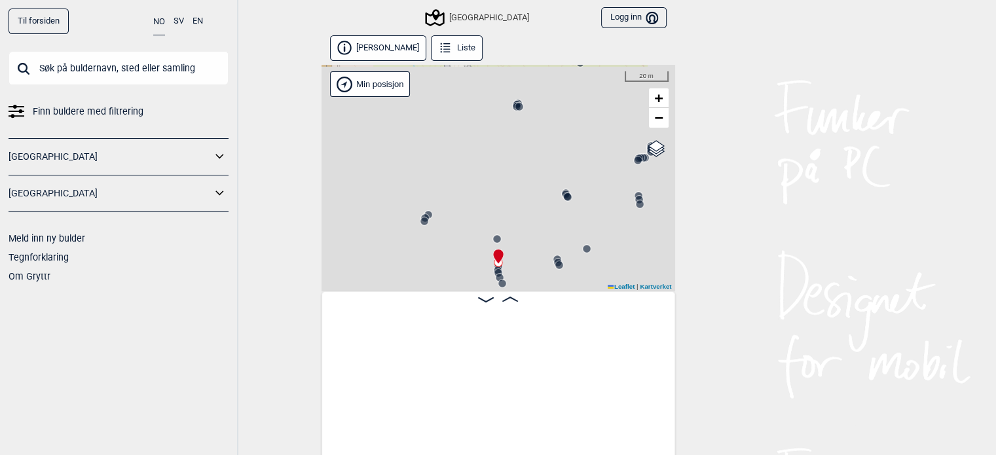
scroll to position [0, 26223]
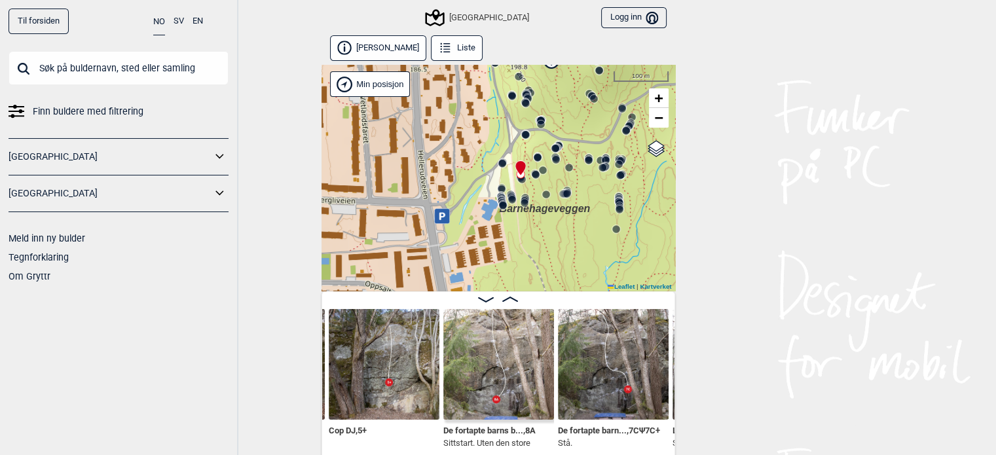
drag, startPoint x: 576, startPoint y: 256, endPoint x: 550, endPoint y: 211, distance: 51.7
click at [550, 211] on div "Speidersteinen Barnehageveggen Cowboyveggen Bølerveggen [GEOGRAPHIC_DATA]" at bounding box center [498, 178] width 354 height 227
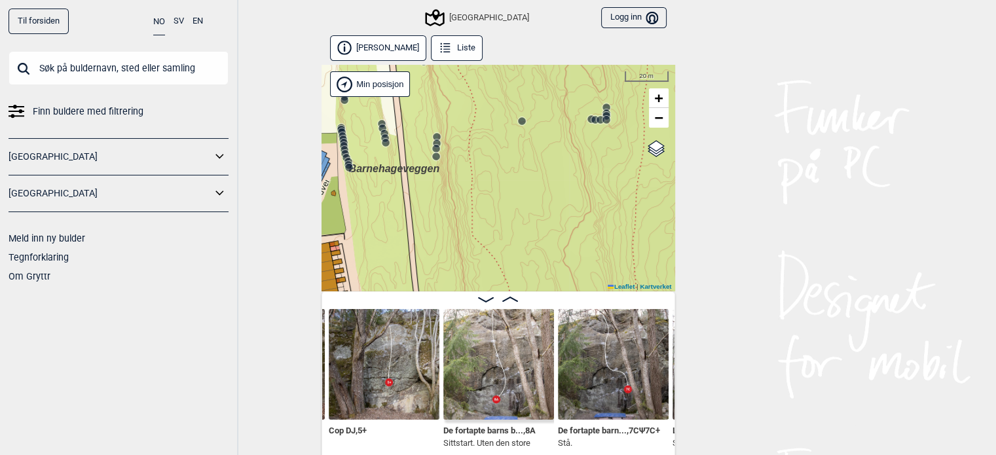
click at [437, 136] on circle at bounding box center [437, 137] width 8 height 8
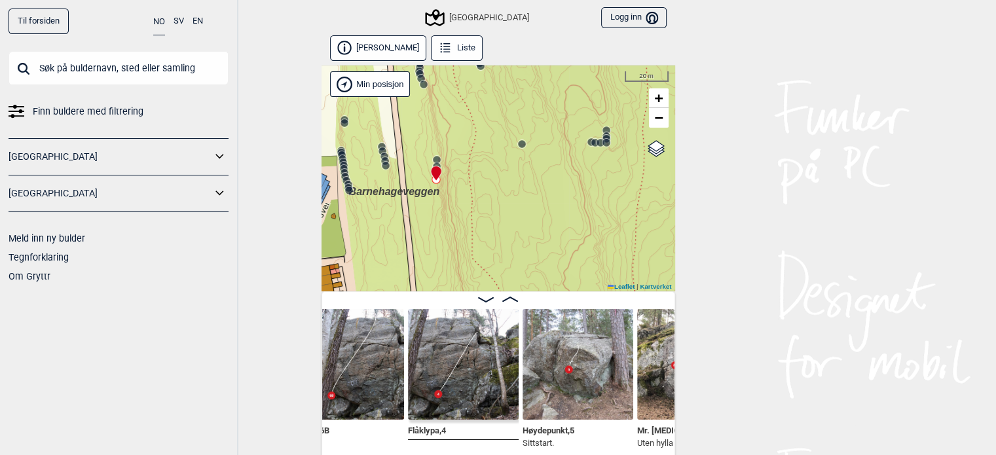
scroll to position [0, 27376]
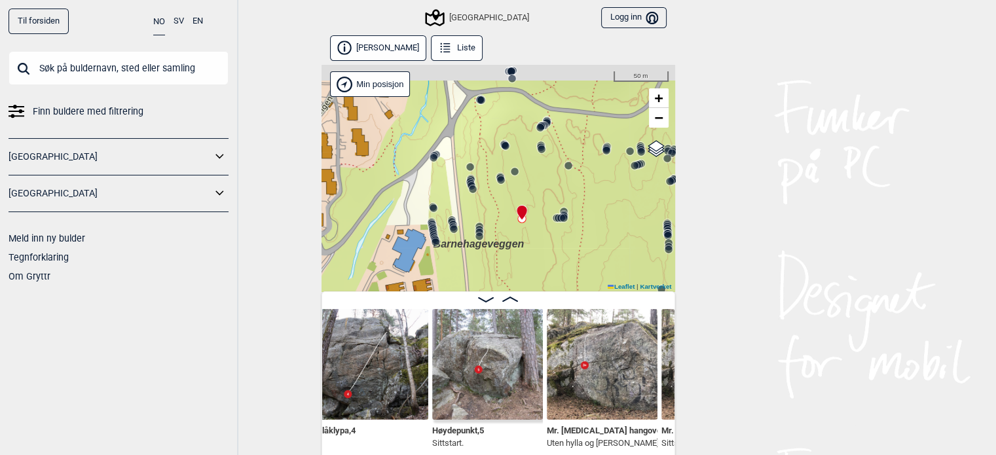
drag, startPoint x: 605, startPoint y: 132, endPoint x: 545, endPoint y: 238, distance: 122.0
click at [545, 238] on div "Speidersteinen Barnehageveggen Cowboyveggen Bølerveggen [GEOGRAPHIC_DATA]" at bounding box center [498, 178] width 354 height 227
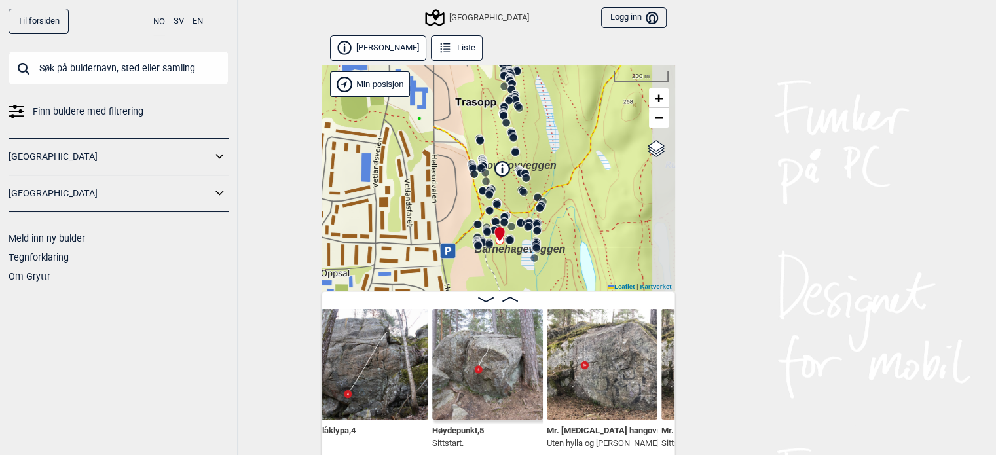
drag, startPoint x: 624, startPoint y: 217, endPoint x: 553, endPoint y: 227, distance: 71.4
click at [553, 227] on div "Speidersteinen Barnehageveggen Cowboyveggen Bølerveggen [GEOGRAPHIC_DATA]" at bounding box center [498, 178] width 354 height 227
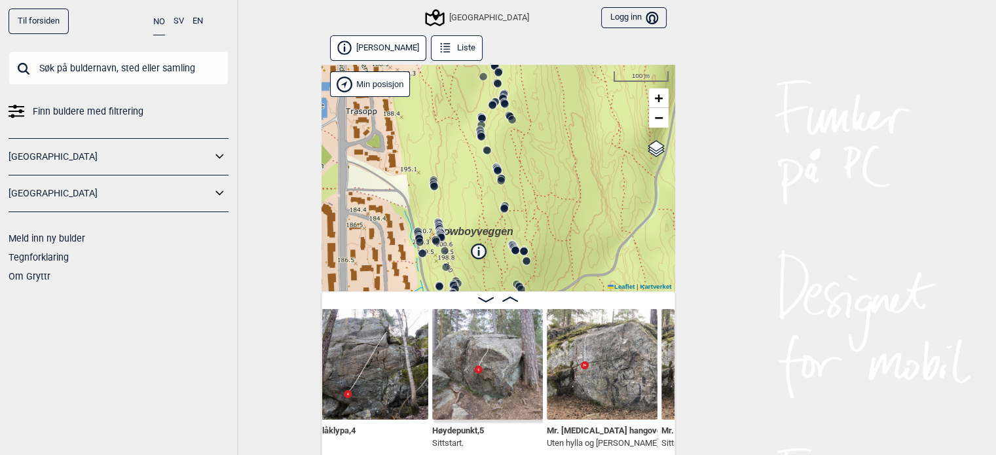
drag, startPoint x: 552, startPoint y: 229, endPoint x: 514, endPoint y: 179, distance: 63.1
click at [514, 179] on div "Speidersteinen Barnehageveggen Cowboyveggen Bølerveggen [GEOGRAPHIC_DATA]" at bounding box center [498, 178] width 354 height 227
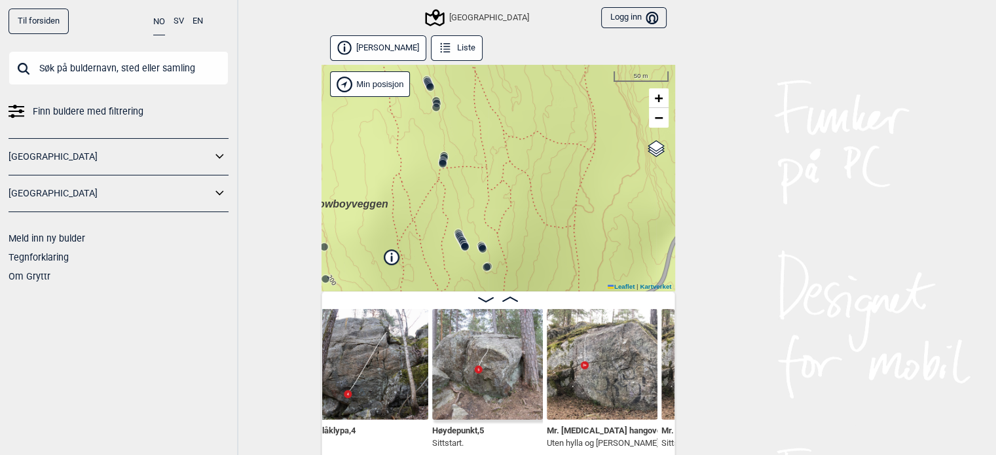
click at [443, 154] on circle at bounding box center [444, 158] width 8 height 8
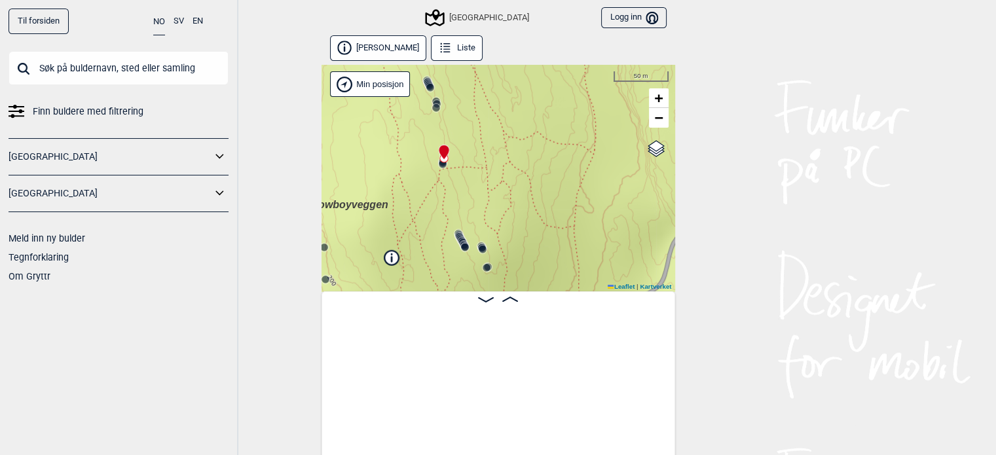
scroll to position [0, 11950]
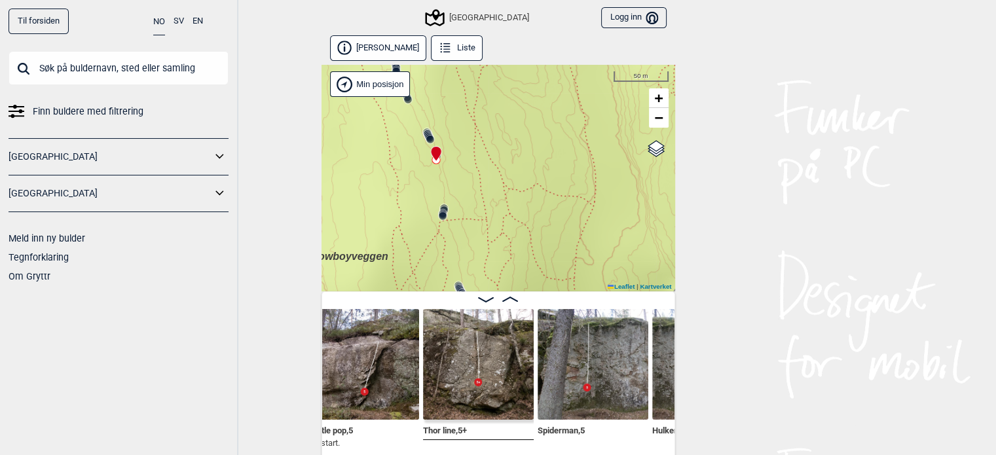
scroll to position [0, 11636]
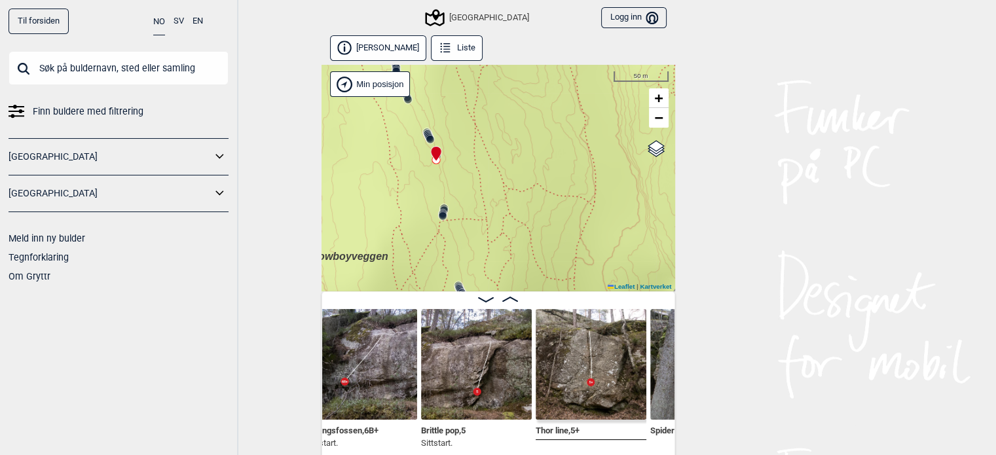
click at [594, 367] on img at bounding box center [591, 364] width 111 height 111
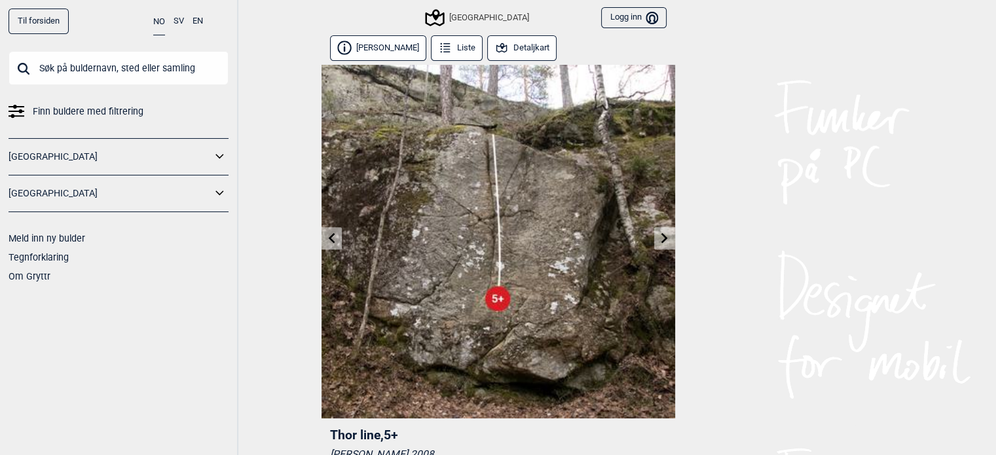
click at [511, 41] on button "Detaljkart" at bounding box center [522, 48] width 70 height 26
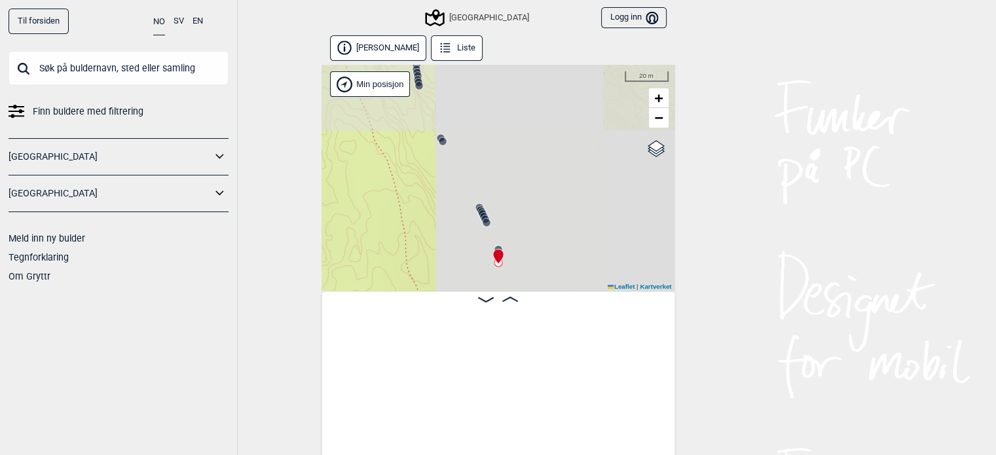
scroll to position [0, 11729]
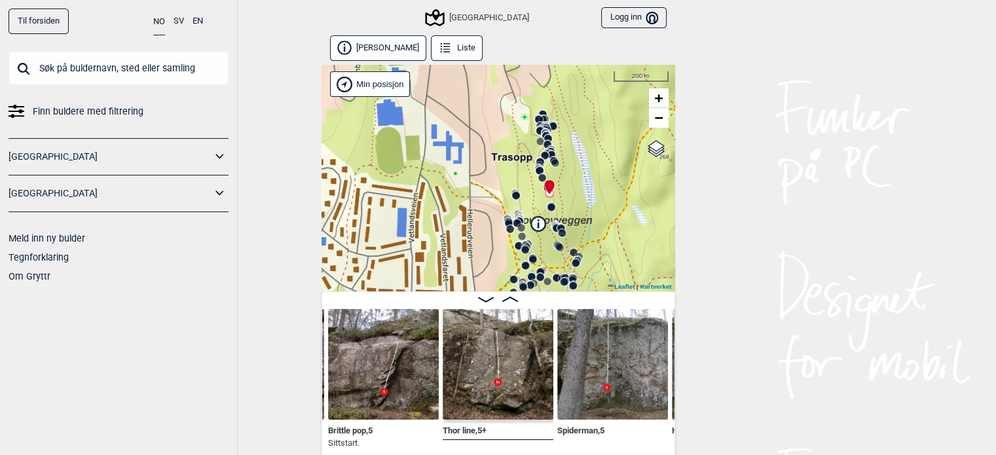
drag, startPoint x: 602, startPoint y: 196, endPoint x: 478, endPoint y: 178, distance: 125.6
click at [478, 178] on div "Speidersteinen Barnehageveggen Cowboyveggen Bølerveggen [GEOGRAPHIC_DATA]" at bounding box center [498, 178] width 354 height 227
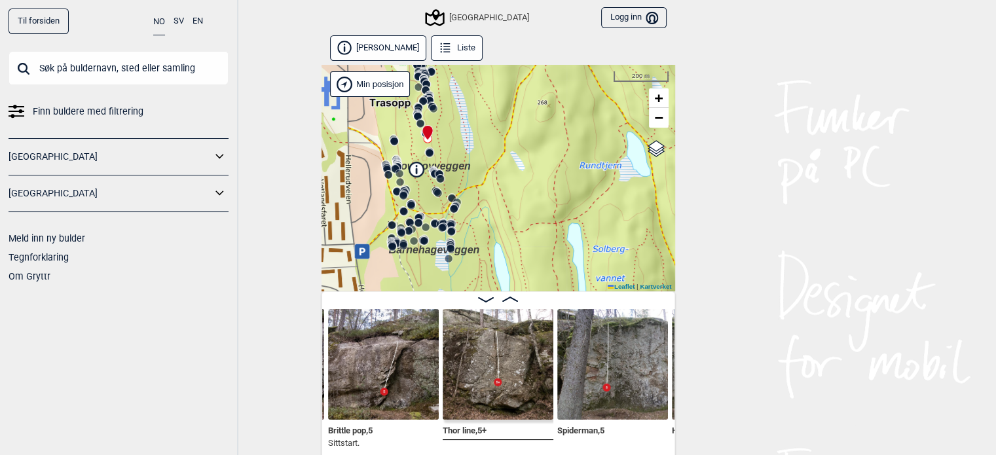
drag, startPoint x: 480, startPoint y: 130, endPoint x: 485, endPoint y: 101, distance: 29.3
click at [485, 101] on div "Speidersteinen Barnehageveggen Cowboyveggen Bølerveggen [GEOGRAPHIC_DATA]" at bounding box center [498, 178] width 354 height 227
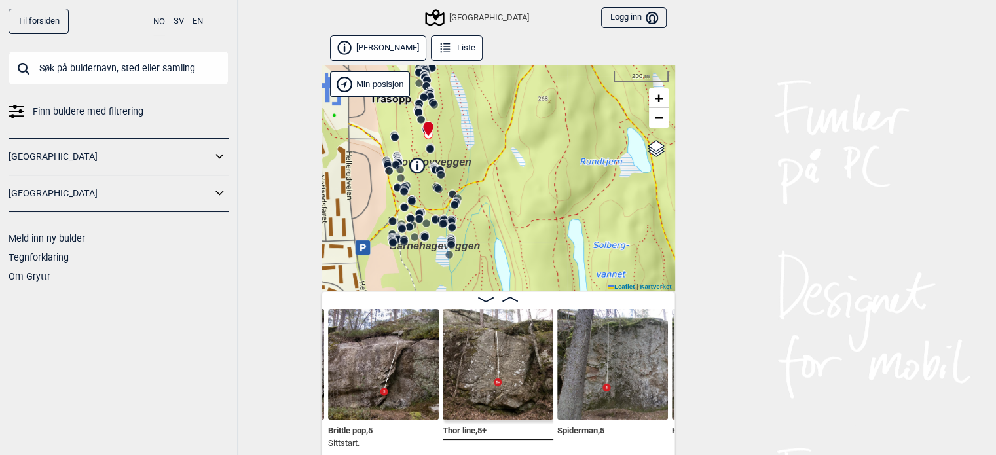
click at [462, 22] on div "[GEOGRAPHIC_DATA]" at bounding box center [478, 18] width 102 height 16
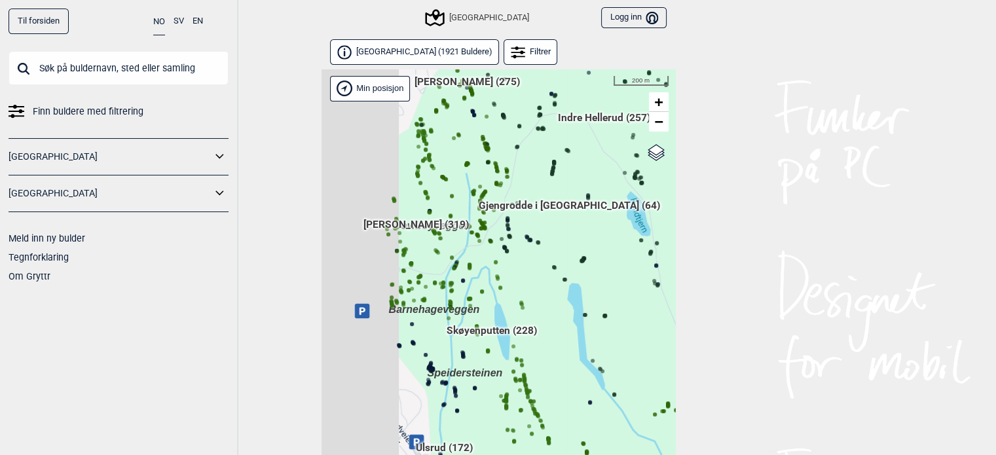
drag, startPoint x: 449, startPoint y: 278, endPoint x: 541, endPoint y: 268, distance: 92.1
click at [541, 268] on div "Hallingdal Gol [PERSON_NAME] Kolomoen [GEOGRAPHIC_DATA] [GEOGRAPHIC_DATA][PERSO…" at bounding box center [498, 279] width 354 height 420
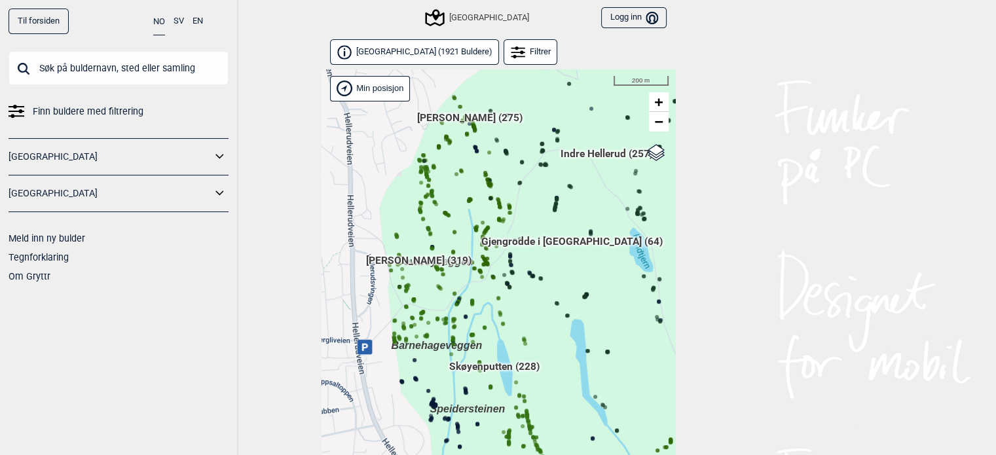
drag, startPoint x: 566, startPoint y: 217, endPoint x: 569, endPoint y: 252, distance: 34.8
click at [569, 252] on span "Gjengrodde i [GEOGRAPHIC_DATA] (64)" at bounding box center [571, 246] width 181 height 25
click at [473, 118] on span "[PERSON_NAME] (275)" at bounding box center [469, 121] width 105 height 25
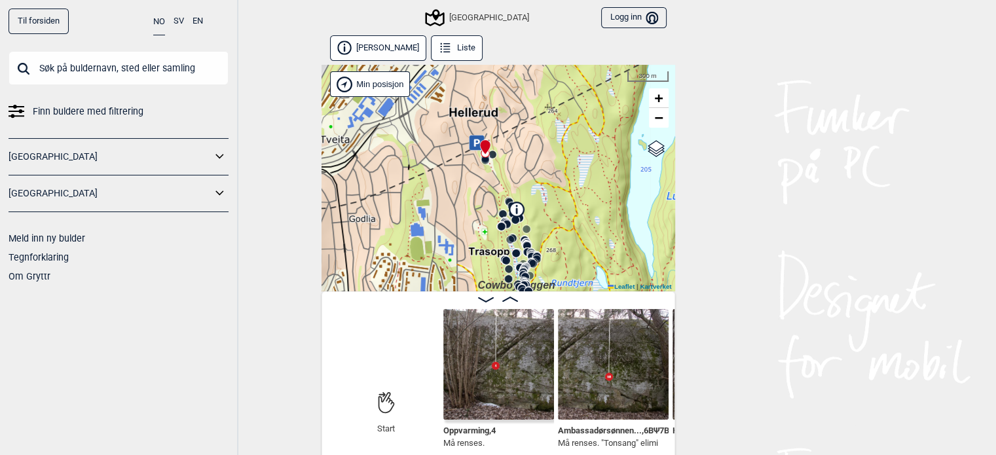
scroll to position [7, 0]
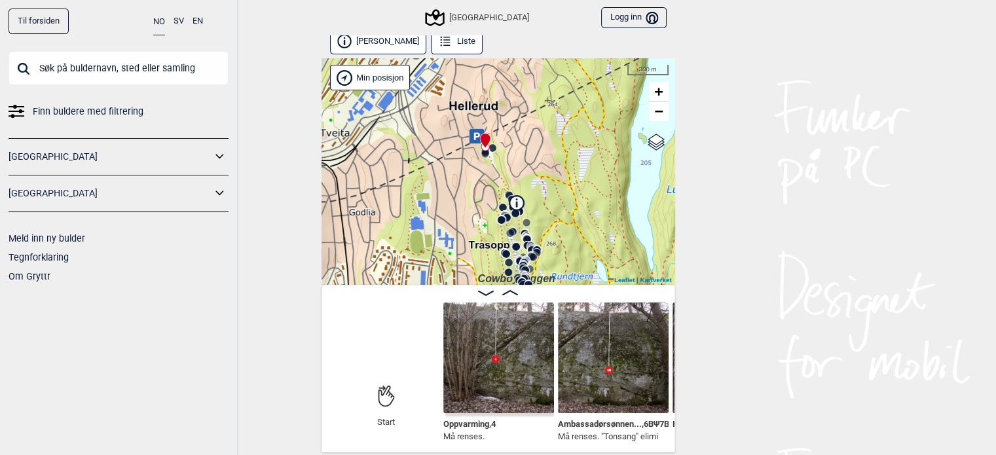
click at [503, 361] on img at bounding box center [498, 357] width 111 height 111
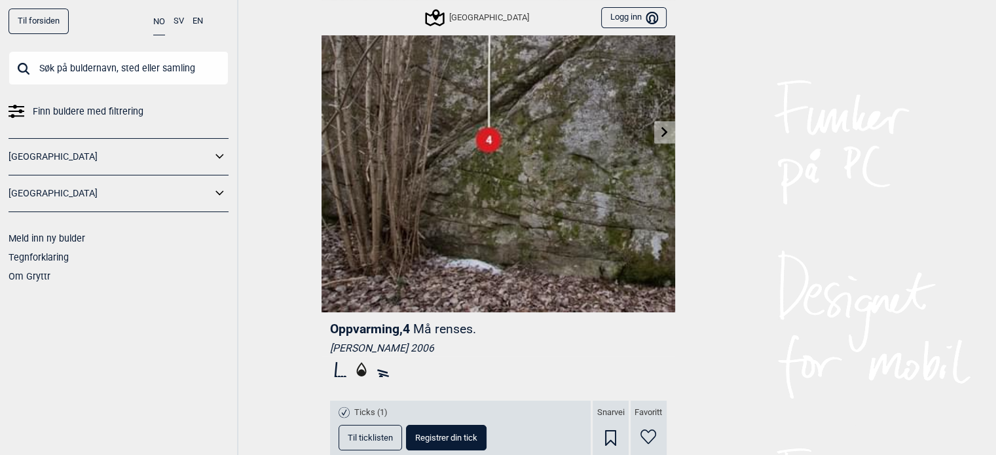
scroll to position [107, 0]
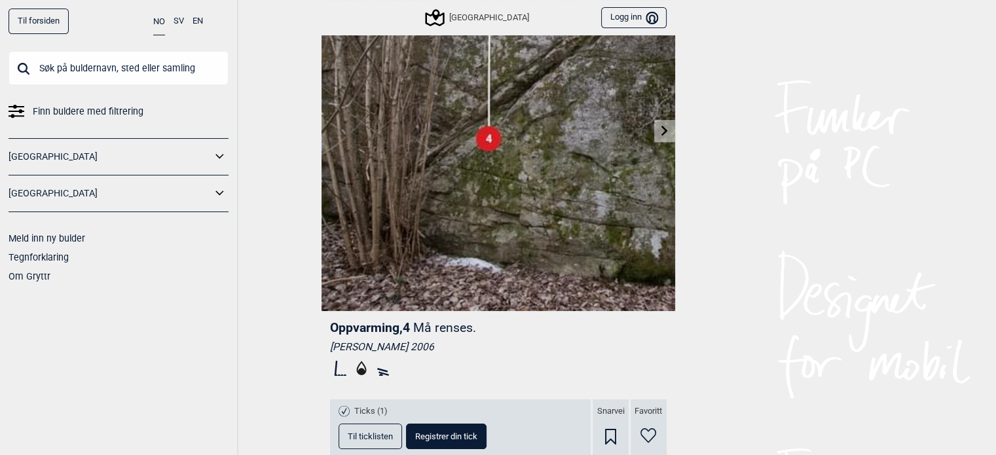
click at [663, 120] on link at bounding box center [664, 131] width 20 height 22
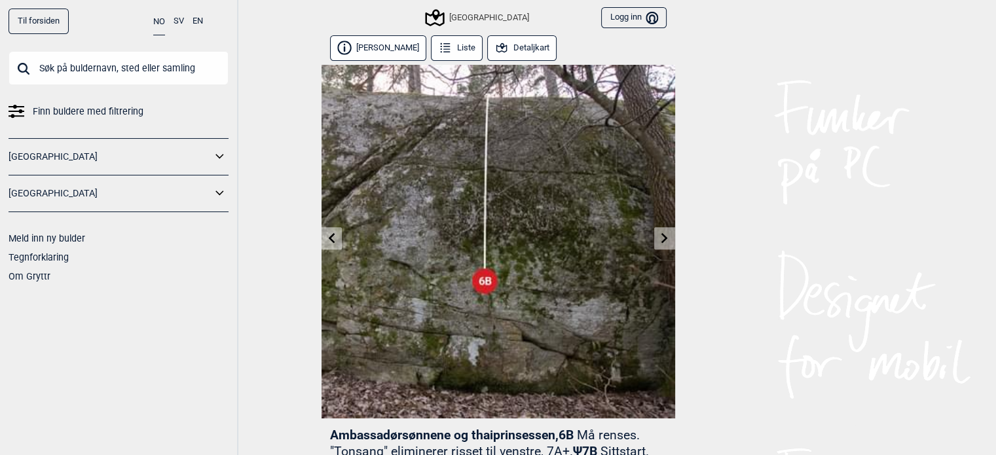
click at [514, 49] on button "Detaljkart" at bounding box center [522, 48] width 70 height 26
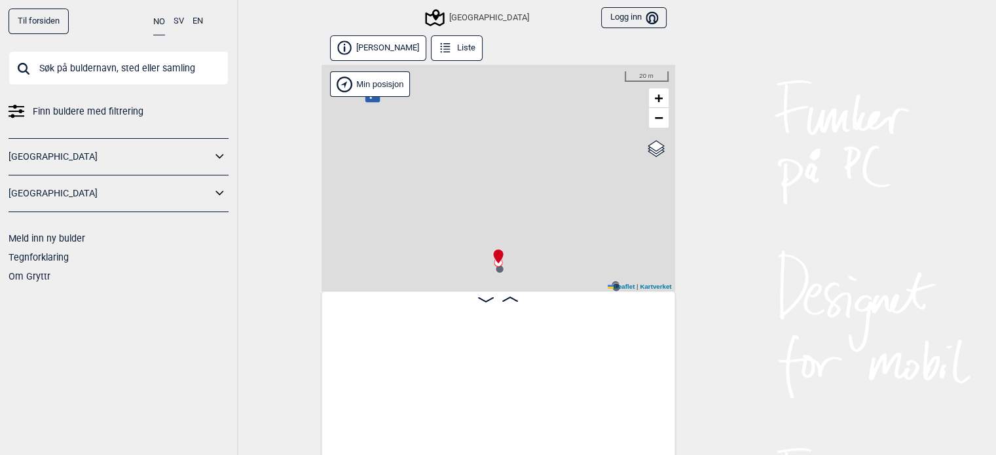
scroll to position [0, 217]
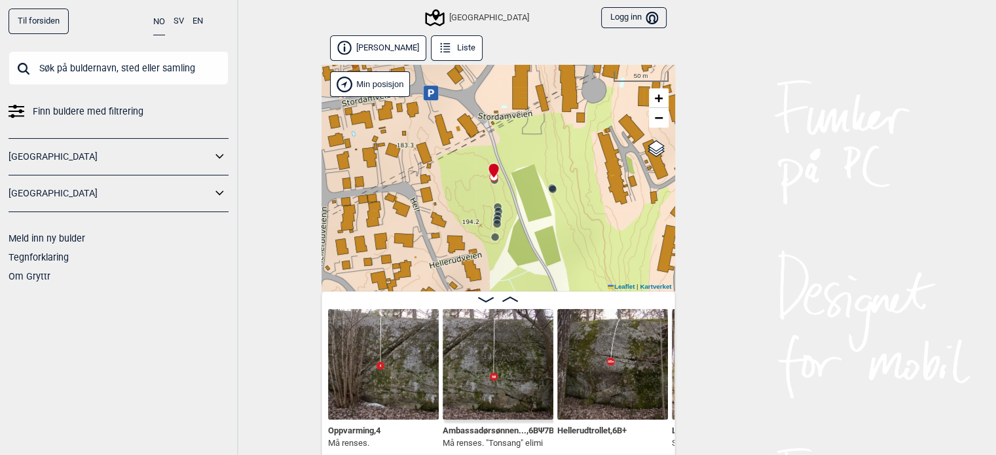
drag, startPoint x: 577, startPoint y: 240, endPoint x: 523, endPoint y: 138, distance: 115.7
click at [547, 184] on icon at bounding box center [552, 189] width 10 height 10
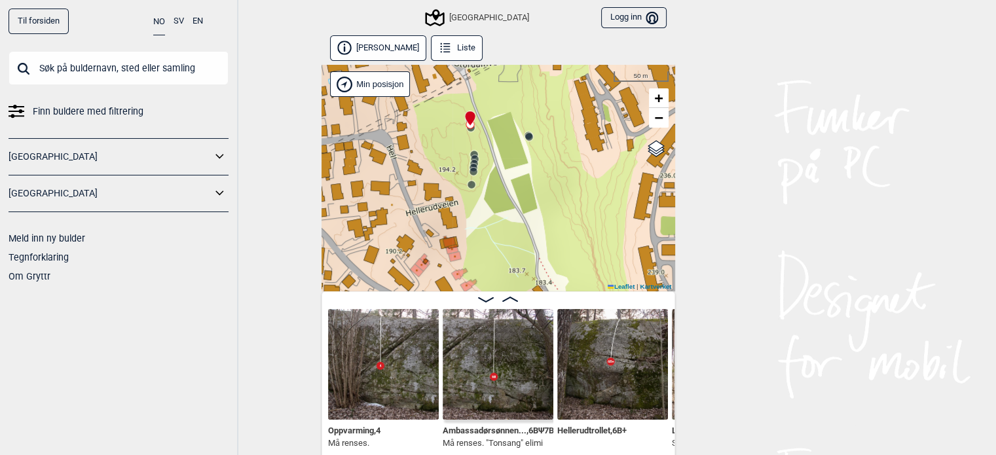
click at [474, 152] on circle at bounding box center [474, 155] width 8 height 8
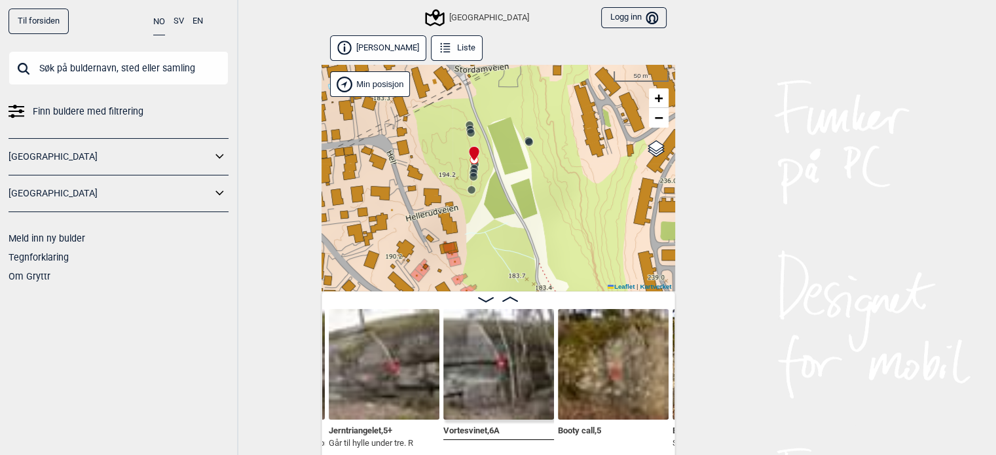
scroll to position [7, 0]
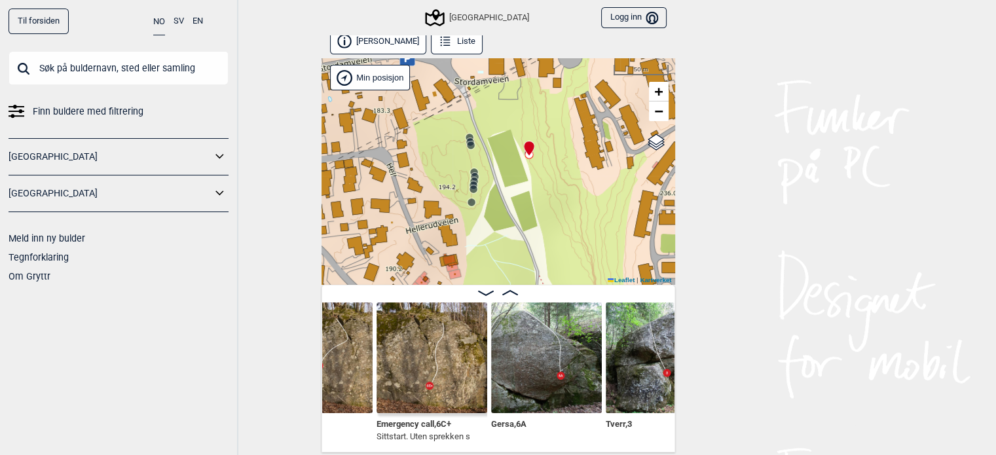
scroll to position [0, 1449]
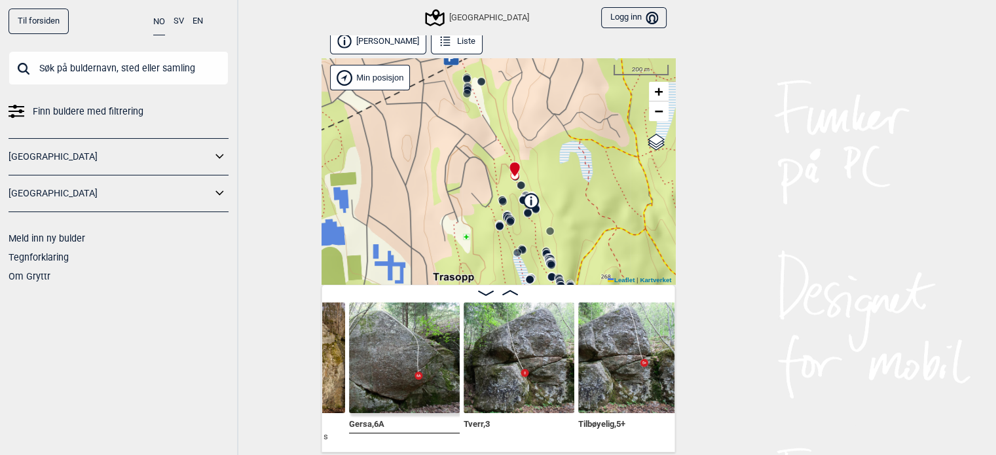
drag, startPoint x: 584, startPoint y: 224, endPoint x: 559, endPoint y: 206, distance: 30.9
click at [559, 206] on div "Speidersteinen Barnehageveggen Cowboyveggen Bølerveggen [GEOGRAPHIC_DATA]" at bounding box center [498, 171] width 354 height 227
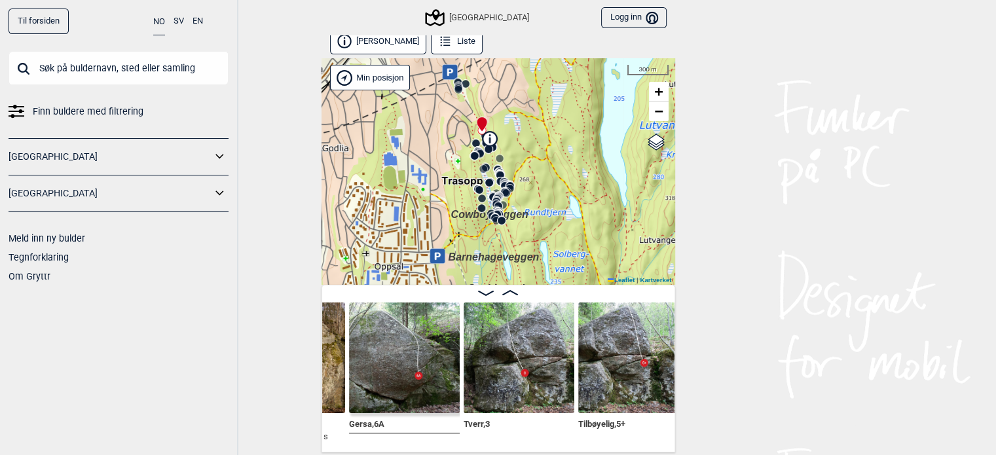
drag, startPoint x: 575, startPoint y: 183, endPoint x: 557, endPoint y: 155, distance: 33.2
click at [557, 155] on div "Speidersteinen Barnehageveggen Cowboyveggen Bølerveggen [GEOGRAPHIC_DATA]" at bounding box center [498, 171] width 354 height 227
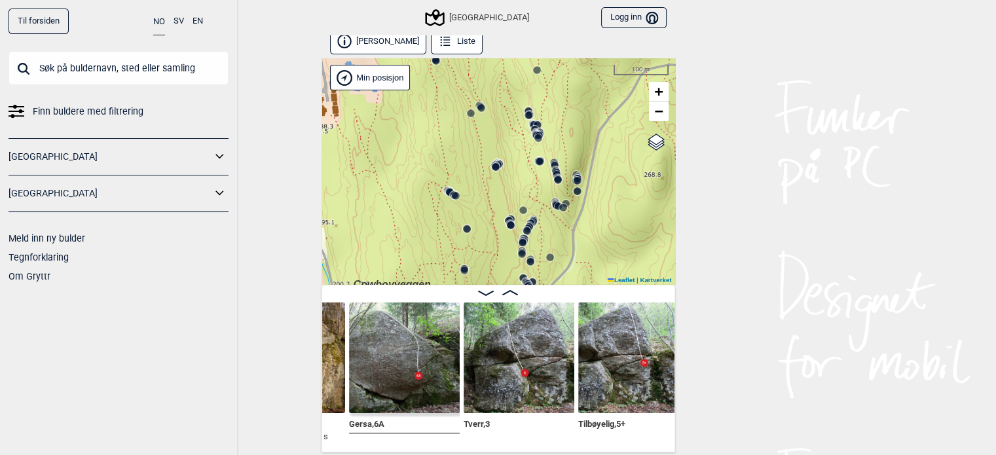
click at [526, 112] on circle at bounding box center [528, 115] width 8 height 8
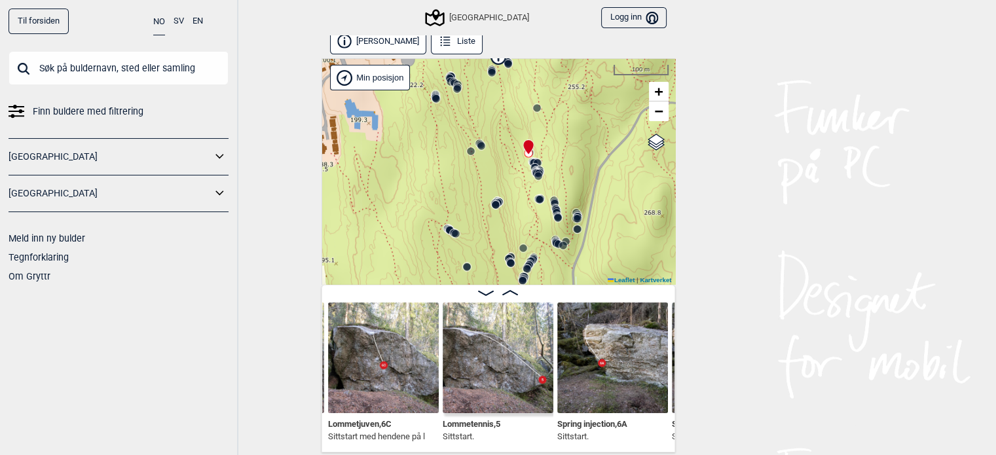
scroll to position [0, 8948]
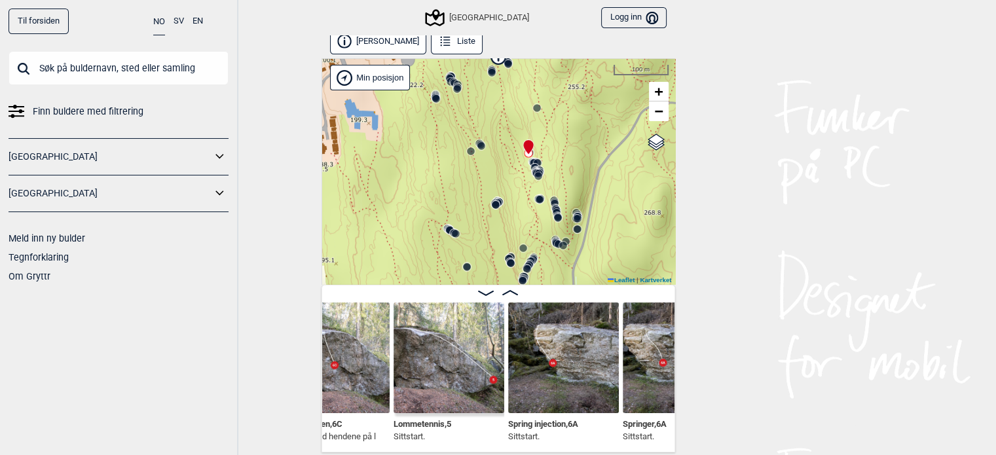
click at [558, 342] on img at bounding box center [563, 357] width 111 height 111
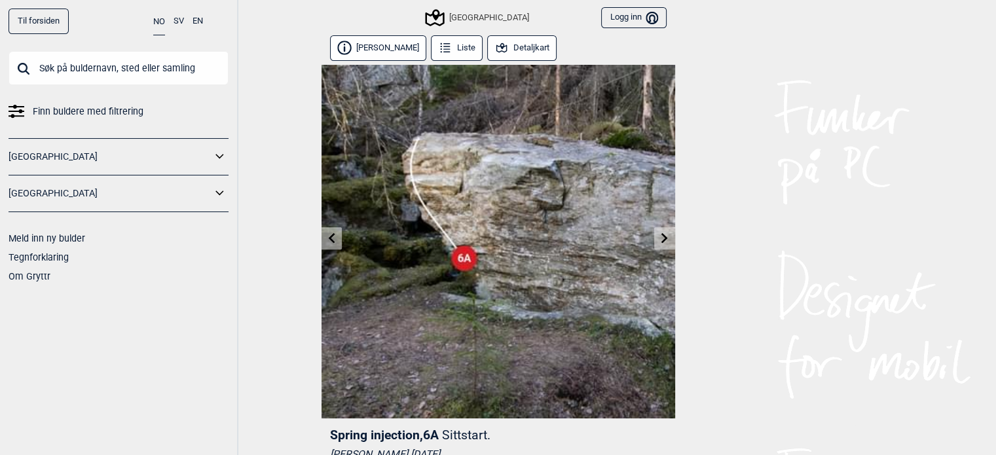
click at [658, 246] on link at bounding box center [664, 239] width 20 height 22
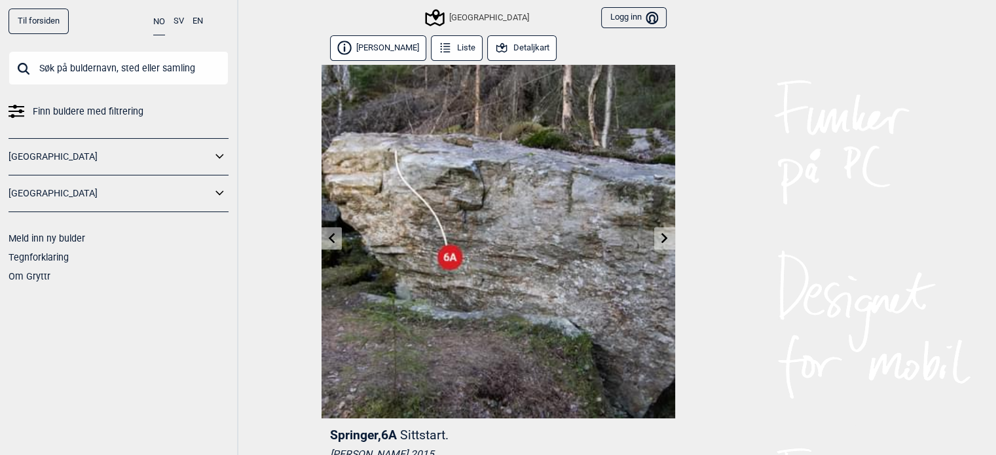
click at [660, 242] on icon at bounding box center [664, 237] width 10 height 10
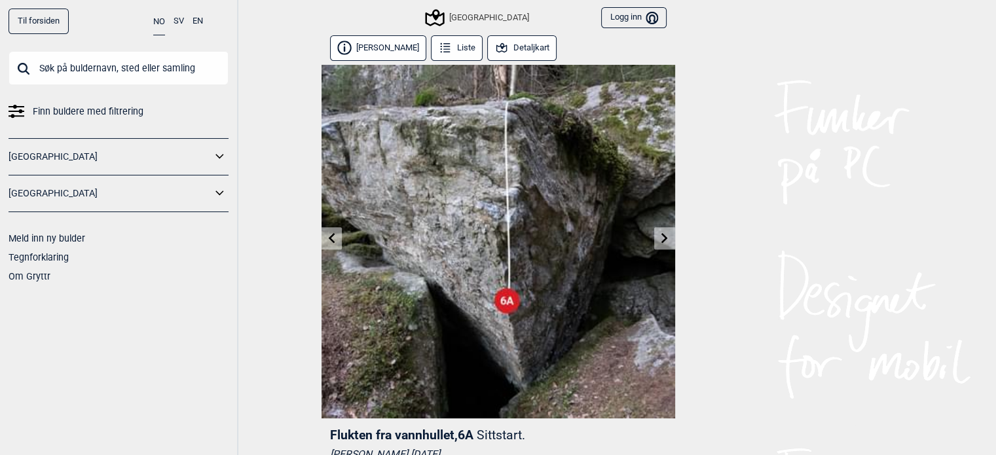
click at [498, 52] on button "Detaljkart" at bounding box center [522, 48] width 70 height 26
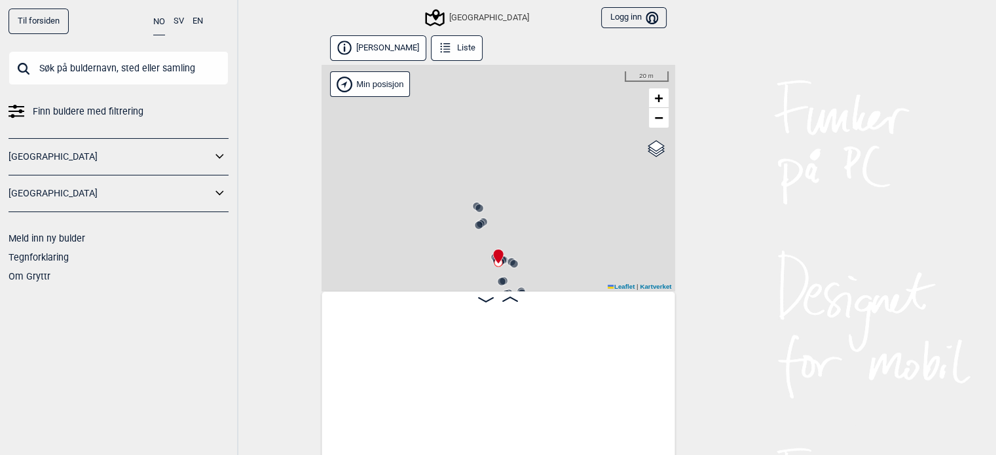
scroll to position [0, 9294]
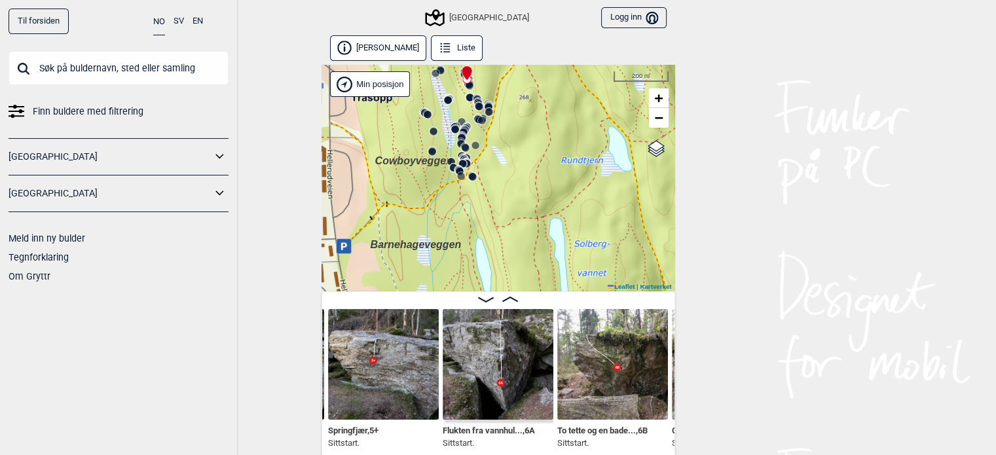
drag, startPoint x: 572, startPoint y: 204, endPoint x: 556, endPoint y: 117, distance: 88.5
click at [556, 117] on div "Speidersteinen Barnehageveggen Cowboyveggen Bølerveggen [GEOGRAPHIC_DATA]" at bounding box center [498, 178] width 354 height 227
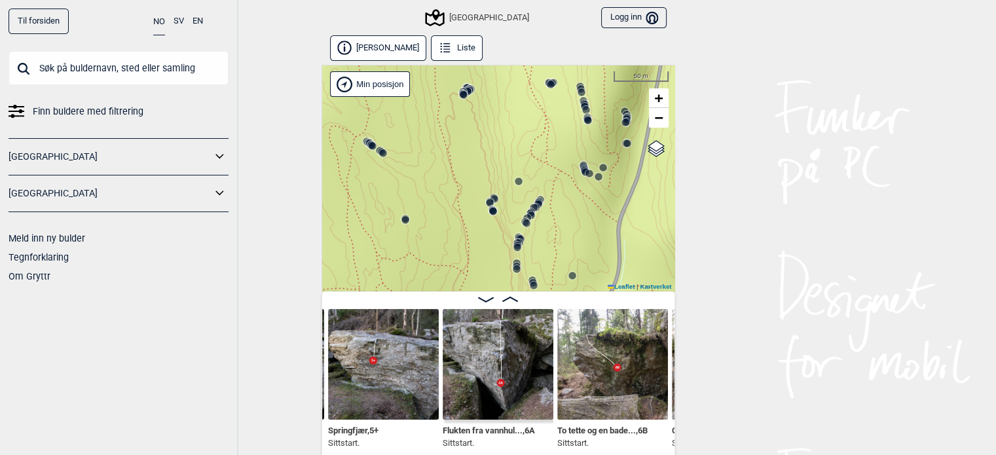
drag, startPoint x: 568, startPoint y: 144, endPoint x: 574, endPoint y: 216, distance: 72.3
click at [574, 216] on div "Speidersteinen Barnehageveggen Cowboyveggen Bølerveggen [GEOGRAPHIC_DATA]" at bounding box center [498, 178] width 354 height 227
click at [488, 200] on circle at bounding box center [488, 202] width 8 height 8
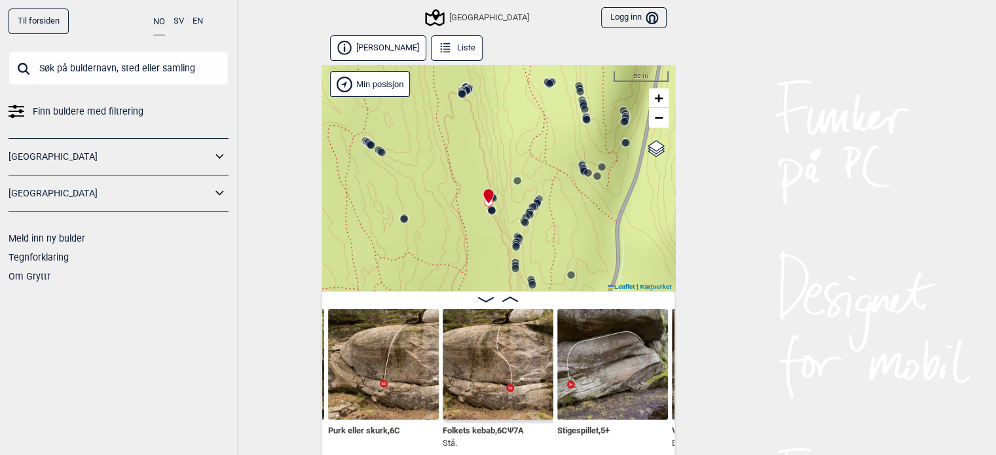
scroll to position [0, 20423]
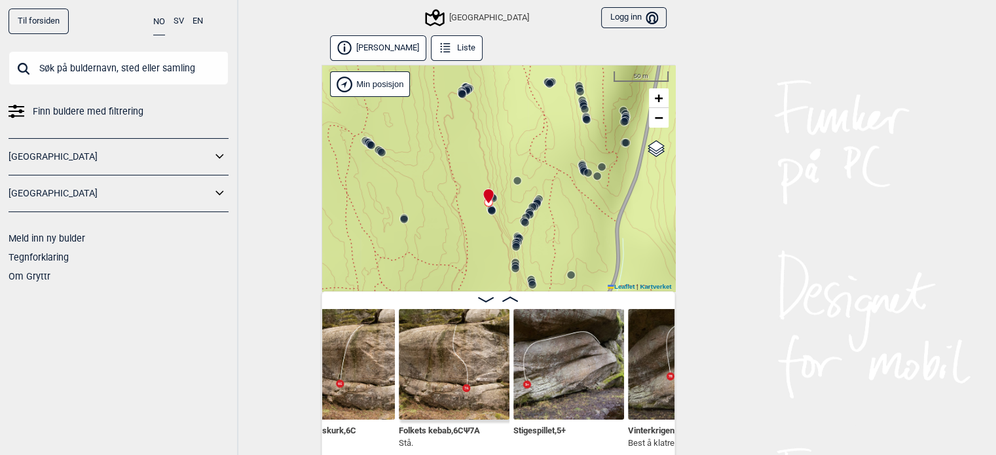
click at [448, 373] on img at bounding box center [454, 364] width 111 height 111
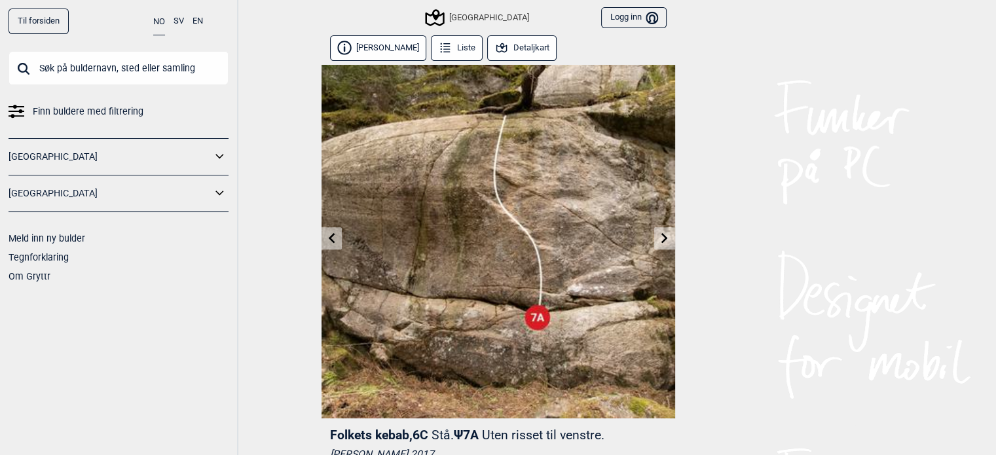
click at [513, 56] on button "Detaljkart" at bounding box center [522, 48] width 70 height 26
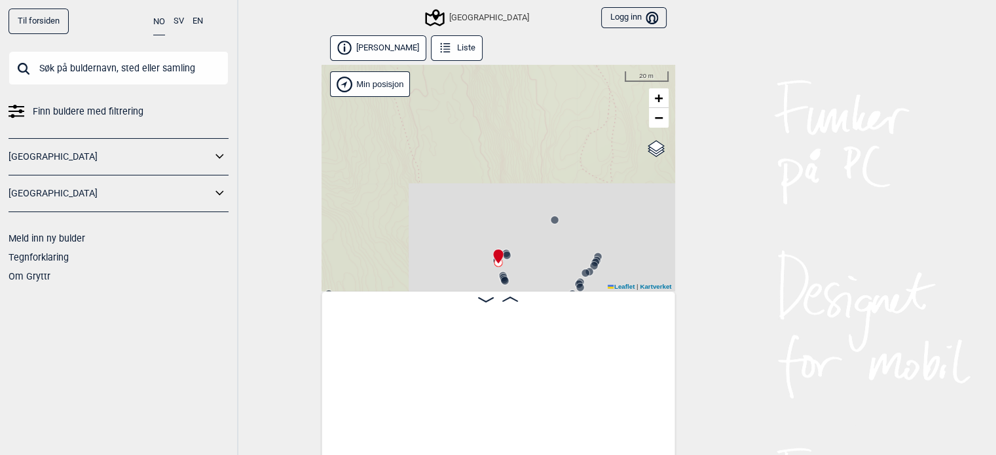
scroll to position [0, 20359]
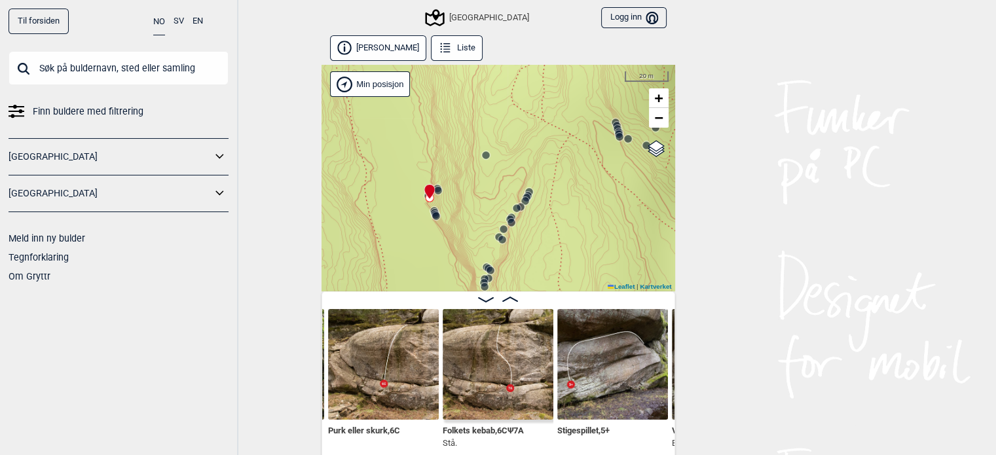
drag, startPoint x: 540, startPoint y: 182, endPoint x: 466, endPoint y: 100, distance: 110.8
click at [466, 100] on div "Speidersteinen Barnehageveggen Cowboyveggen Bølerveggen [GEOGRAPHIC_DATA]" at bounding box center [498, 178] width 354 height 227
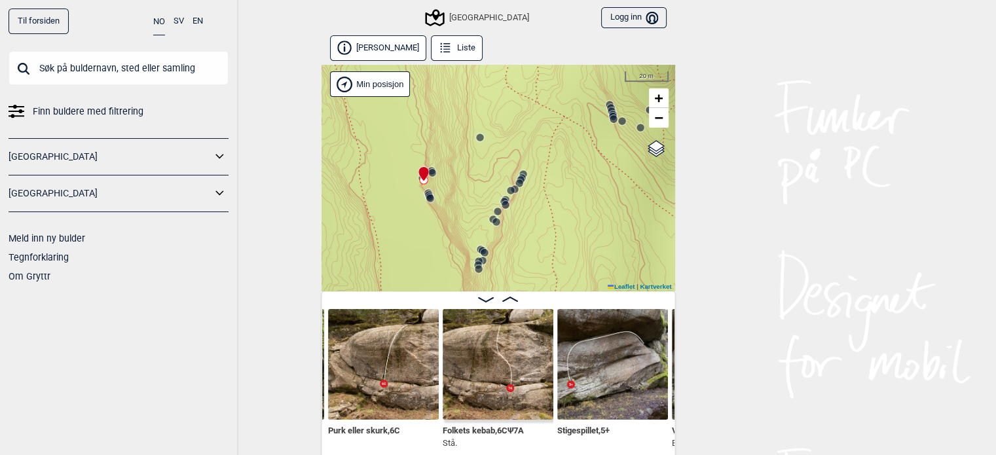
click at [524, 172] on circle at bounding box center [523, 174] width 8 height 8
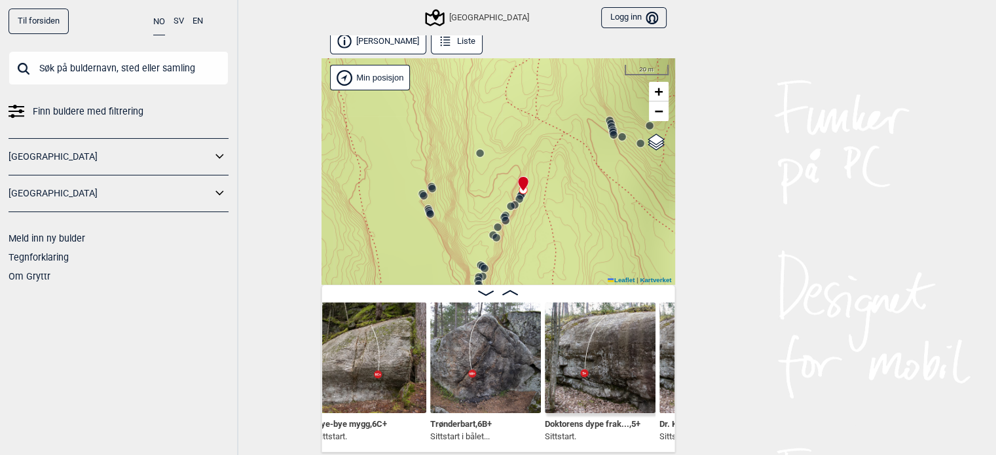
scroll to position [0, 21162]
click at [447, 350] on img at bounding box center [485, 357] width 111 height 111
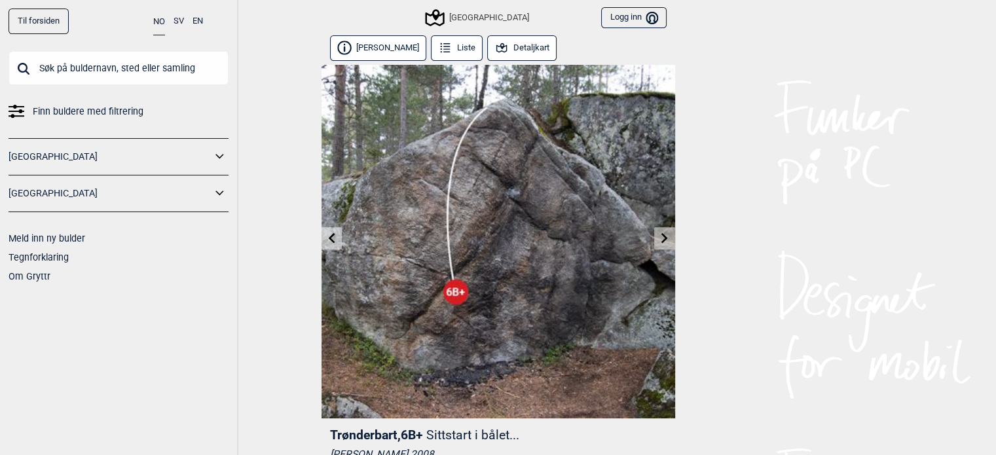
click at [657, 232] on link at bounding box center [664, 239] width 20 height 22
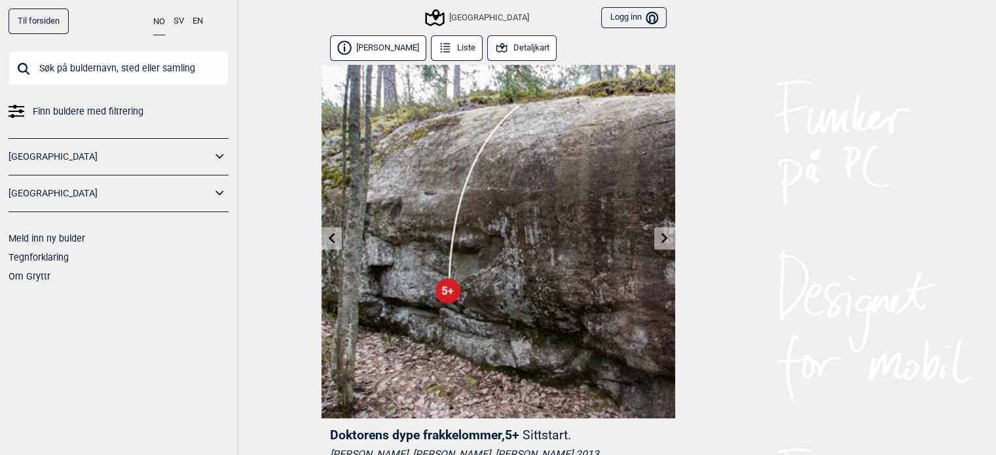
click at [332, 239] on icon at bounding box center [331, 237] width 10 height 10
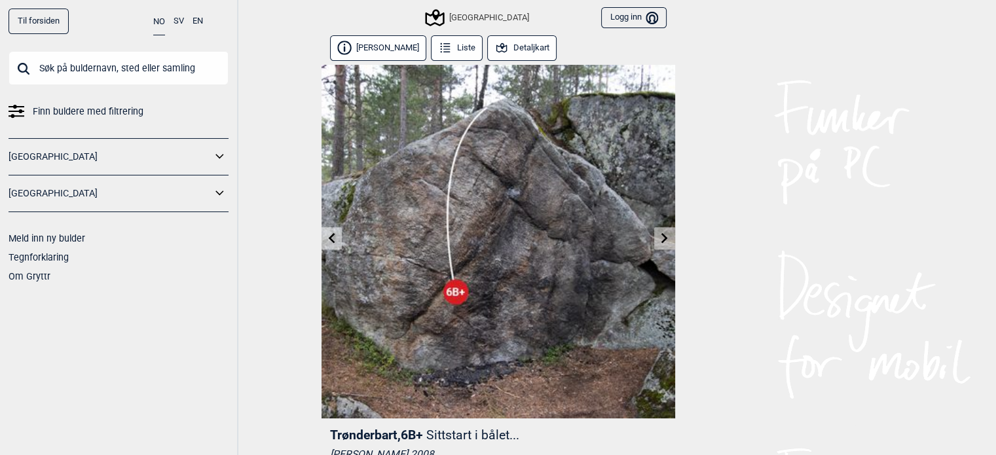
click at [531, 53] on button "Detaljkart" at bounding box center [522, 48] width 70 height 26
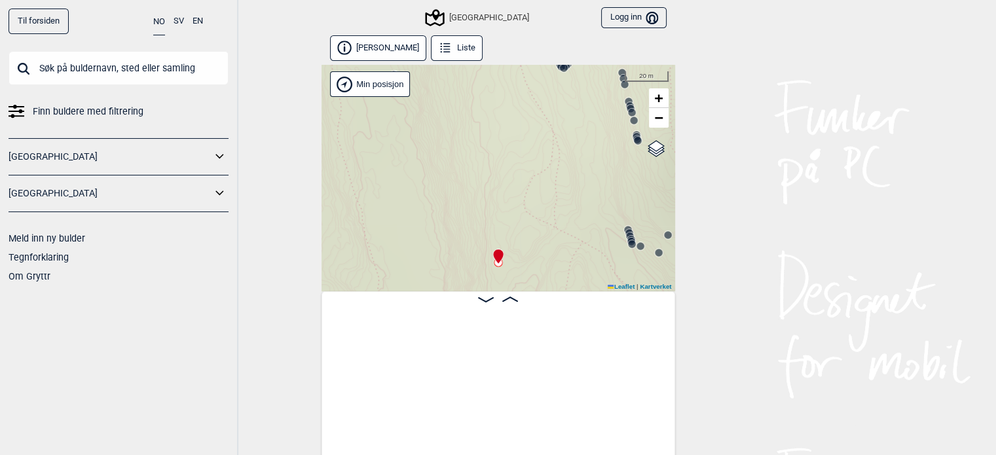
scroll to position [0, 21134]
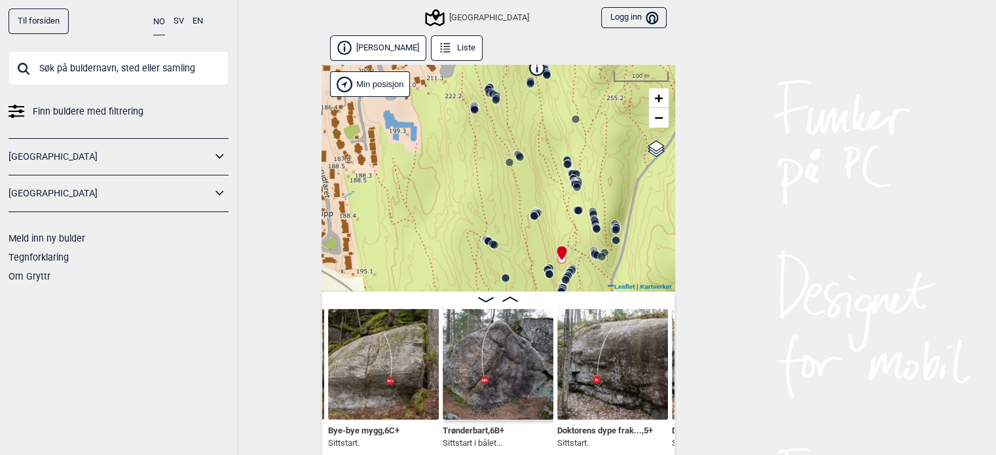
click at [594, 210] on icon at bounding box center [593, 215] width 10 height 10
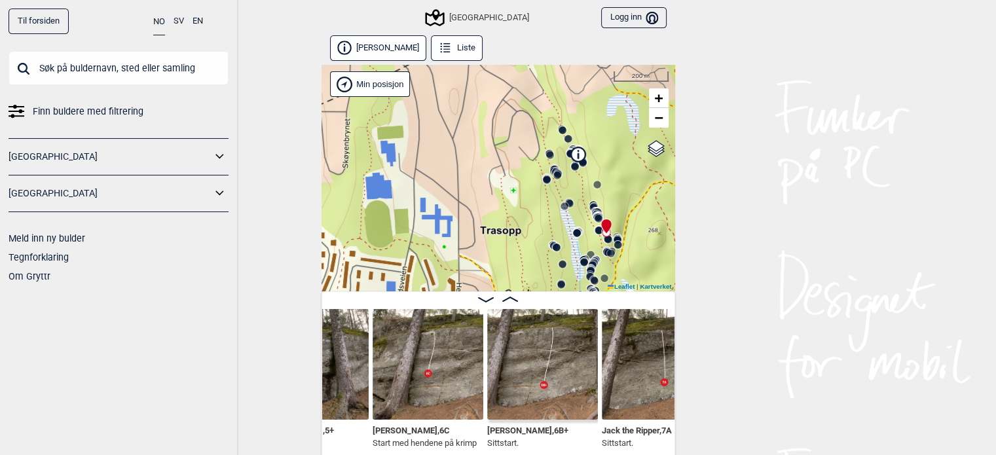
scroll to position [0, 12679]
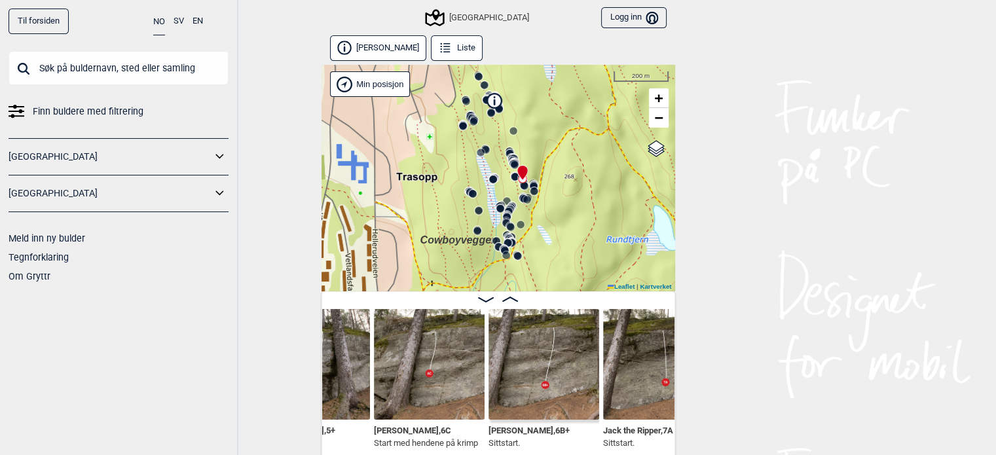
drag, startPoint x: 587, startPoint y: 224, endPoint x: 498, endPoint y: 166, distance: 106.1
click at [498, 166] on div "Speidersteinen Barnehageveggen Cowboyveggen Bølerveggen [GEOGRAPHIC_DATA]" at bounding box center [498, 178] width 354 height 227
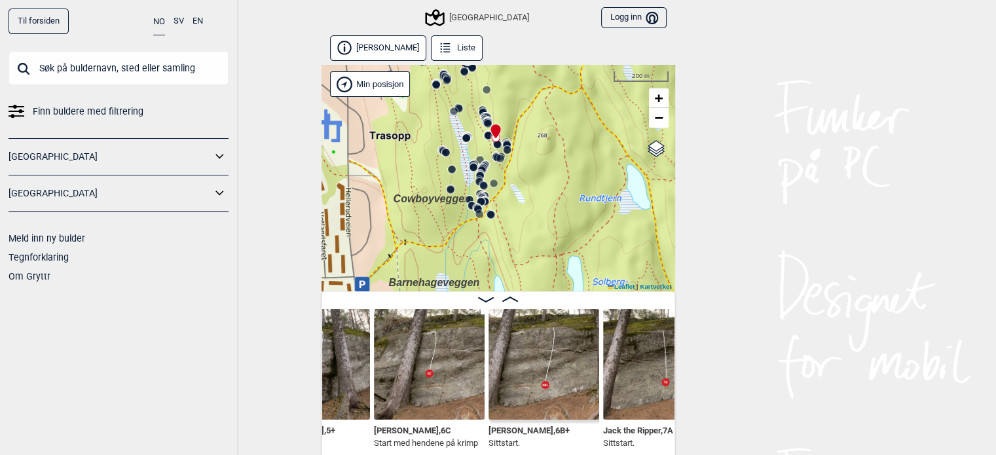
drag, startPoint x: 550, startPoint y: 230, endPoint x: 517, endPoint y: 175, distance: 63.4
click at [517, 175] on div "Speidersteinen Barnehageveggen Cowboyveggen Bølerveggen [GEOGRAPHIC_DATA]" at bounding box center [498, 178] width 354 height 227
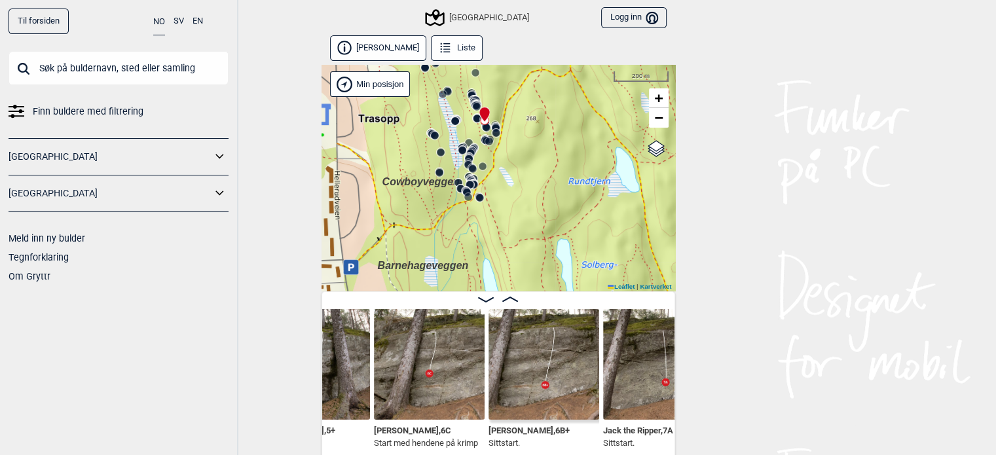
click at [470, 181] on icon at bounding box center [469, 184] width 10 height 10
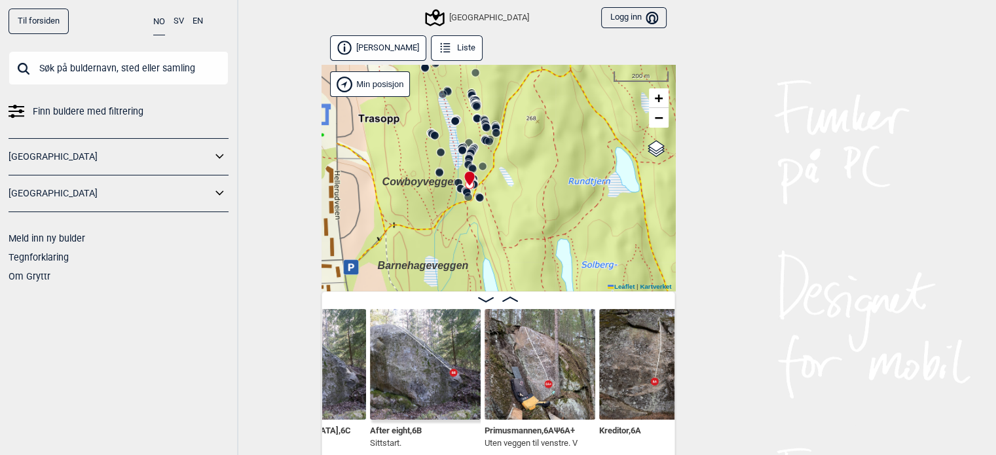
scroll to position [7, 0]
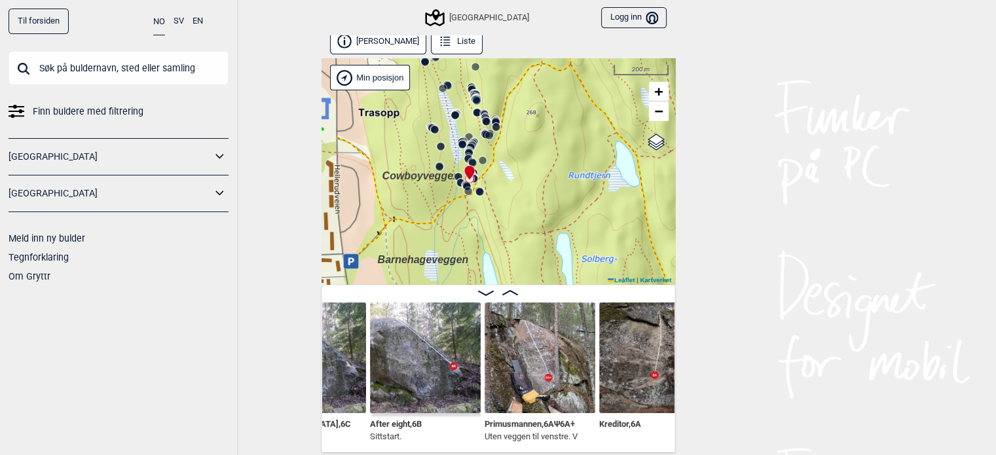
drag, startPoint x: 543, startPoint y: 141, endPoint x: 553, endPoint y: 184, distance: 43.7
click at [553, 184] on div "Speidersteinen Barnehageveggen Cowboyveggen Bølerveggen [GEOGRAPHIC_DATA]" at bounding box center [498, 171] width 354 height 227
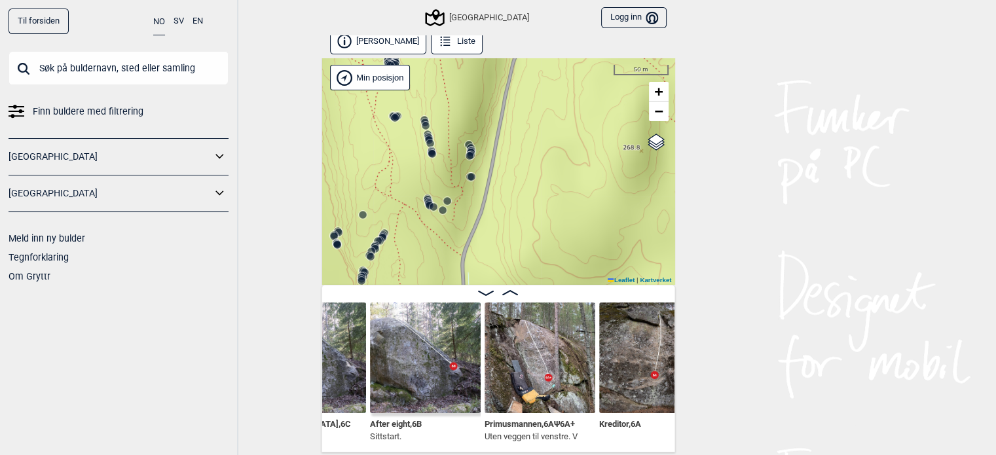
click at [471, 149] on icon at bounding box center [471, 152] width 10 height 10
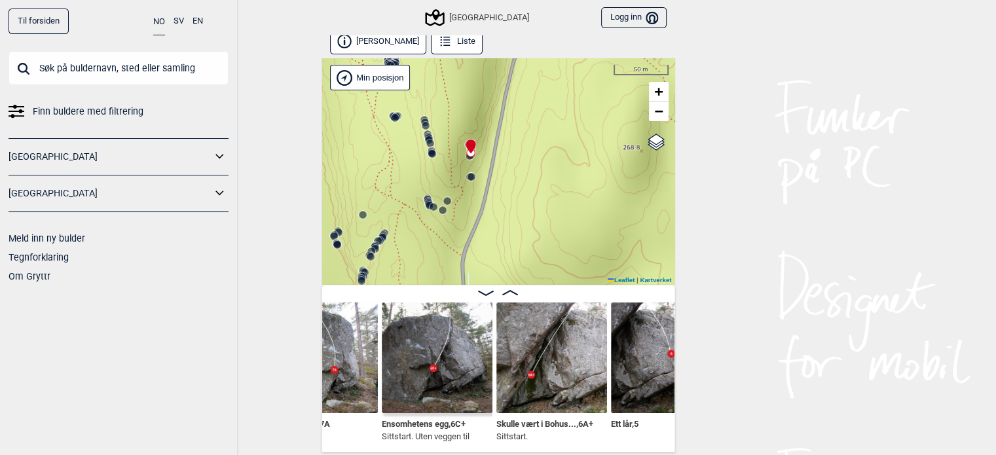
scroll to position [0, 15349]
click at [555, 351] on img at bounding box center [552, 357] width 111 height 111
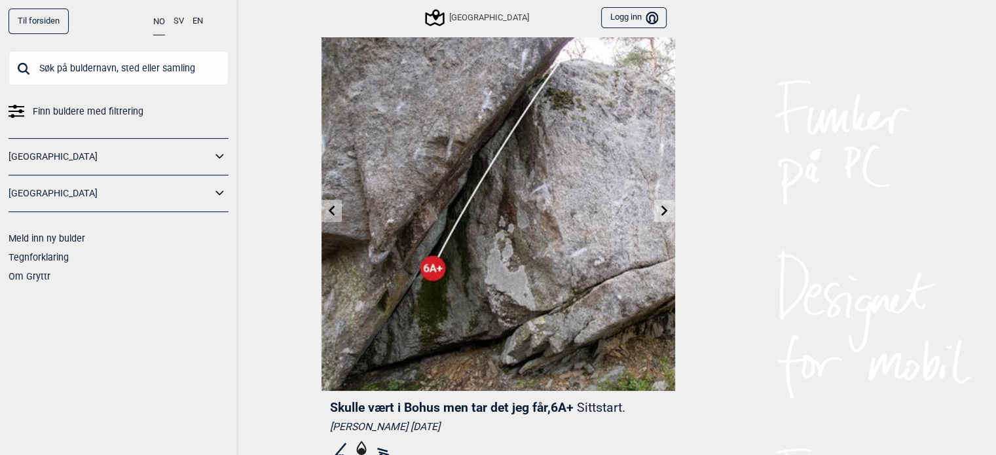
scroll to position [229, 0]
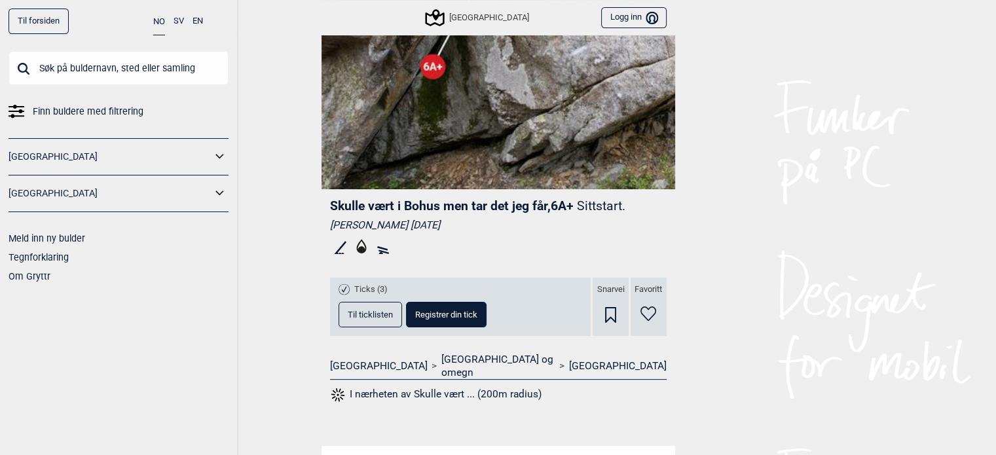
click at [380, 314] on span "Til ticklisten" at bounding box center [370, 314] width 45 height 9
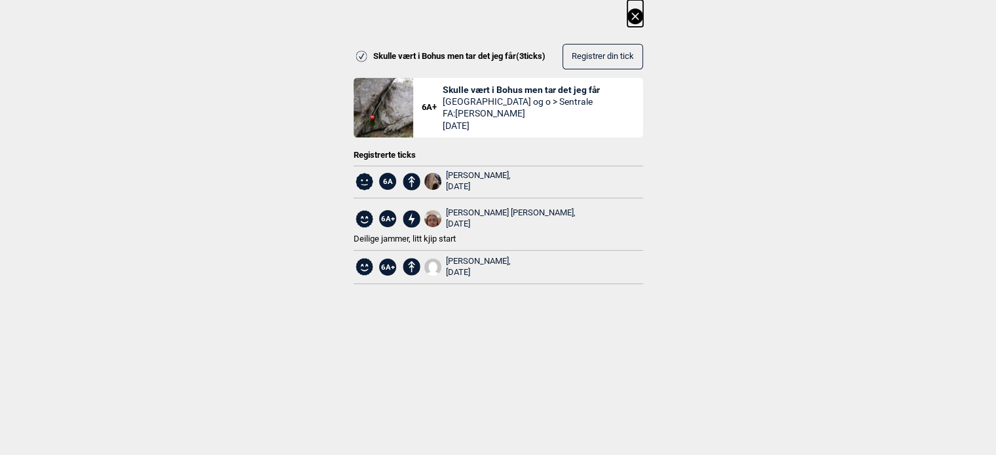
scroll to position [0, 0]
click at [648, 16] on div "Skulle vært i Bohus men tar det jeg får ( 3 ticks) Registrer din tick 6A+ Skull…" at bounding box center [498, 152] width 996 height 305
click at [636, 14] on icon at bounding box center [635, 17] width 16 height 16
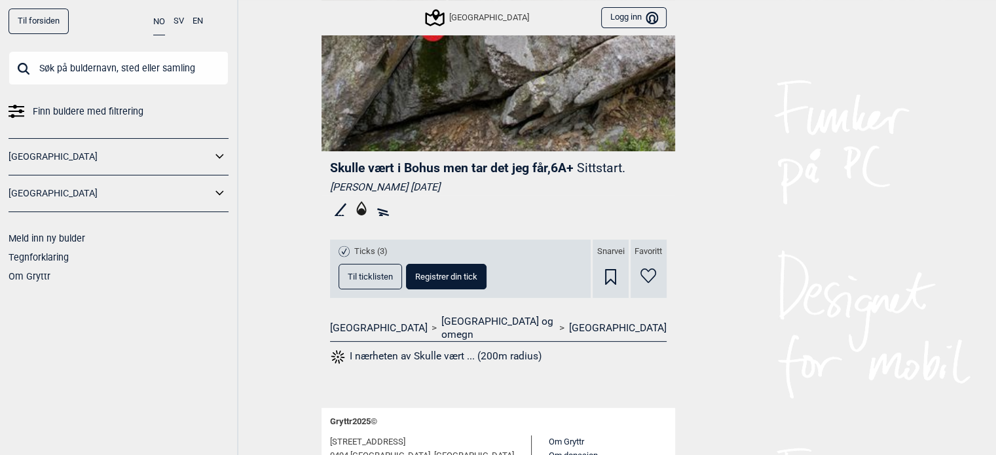
scroll to position [268, 0]
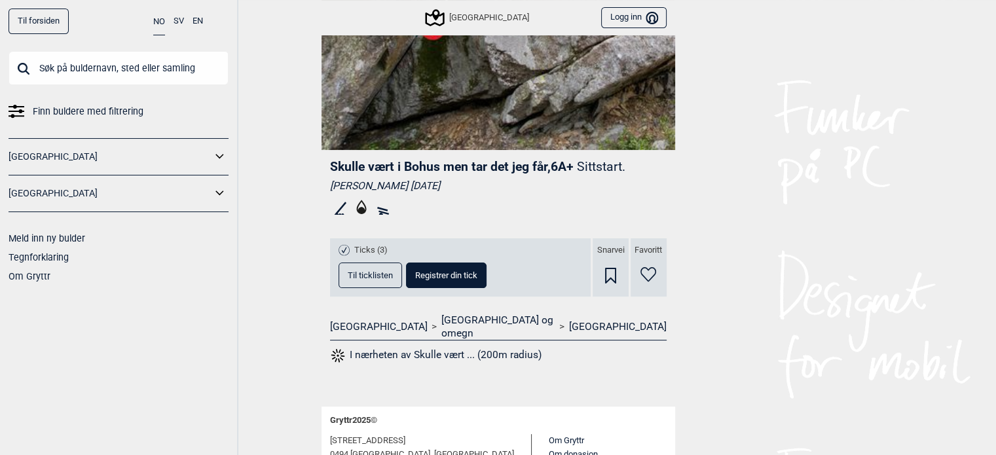
click at [374, 273] on span "Til ticklisten" at bounding box center [370, 275] width 45 height 9
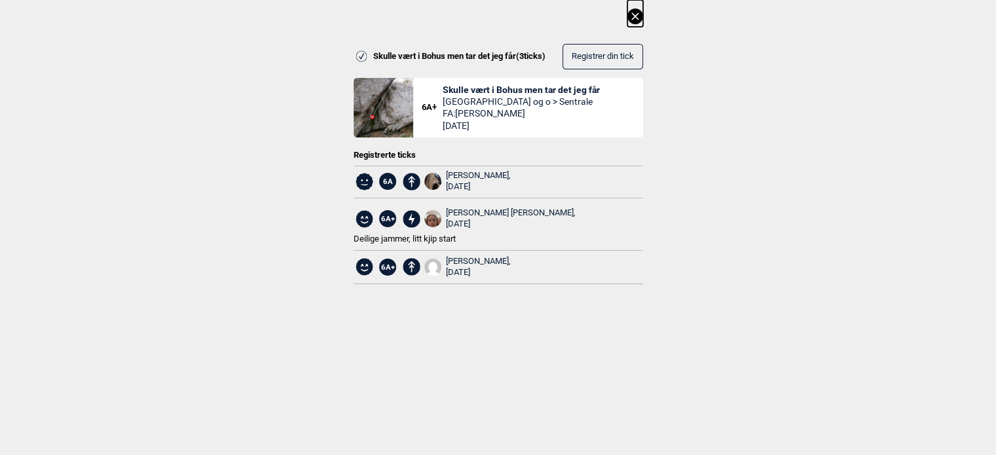
click at [636, 23] on icon at bounding box center [635, 17] width 16 height 16
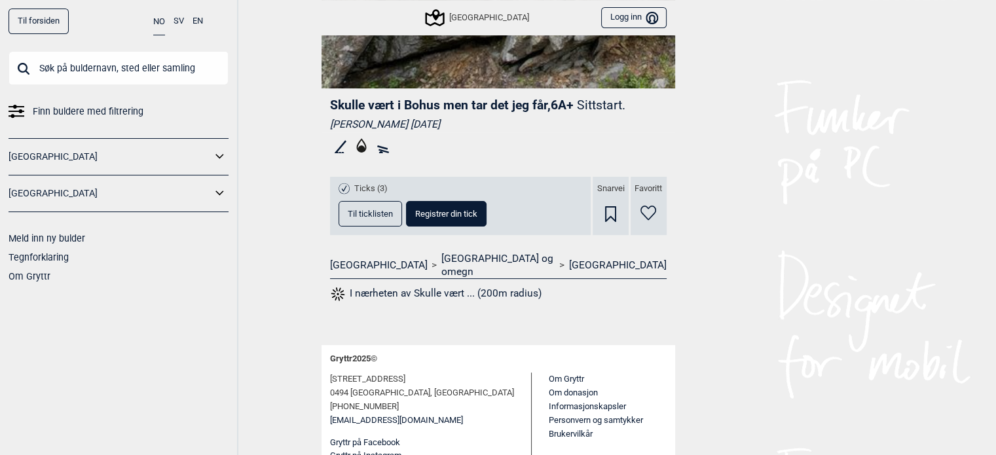
scroll to position [0, 0]
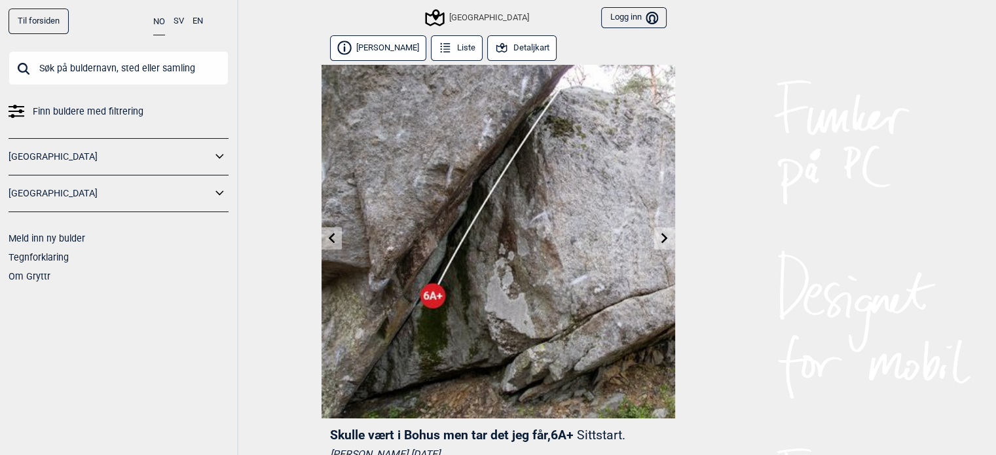
click at [506, 45] on button "Detaljkart" at bounding box center [522, 48] width 70 height 26
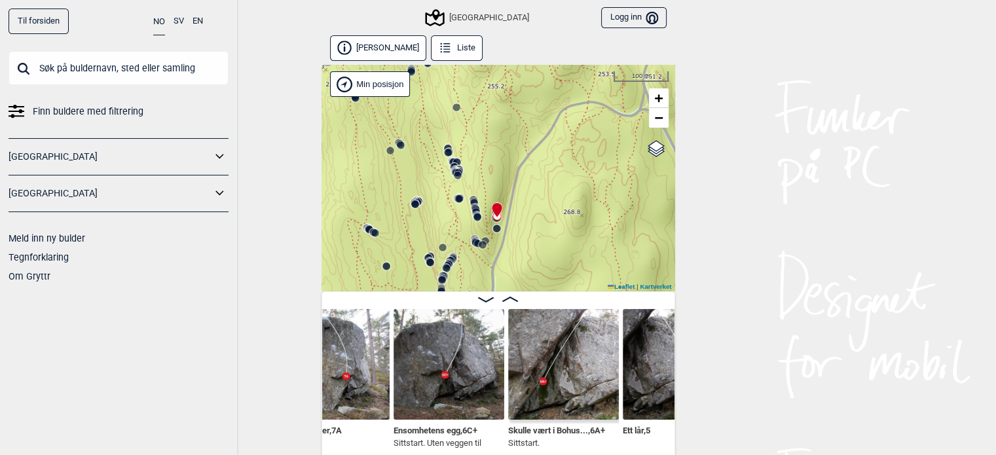
scroll to position [0, 15313]
click at [452, 340] on img at bounding box center [450, 364] width 111 height 111
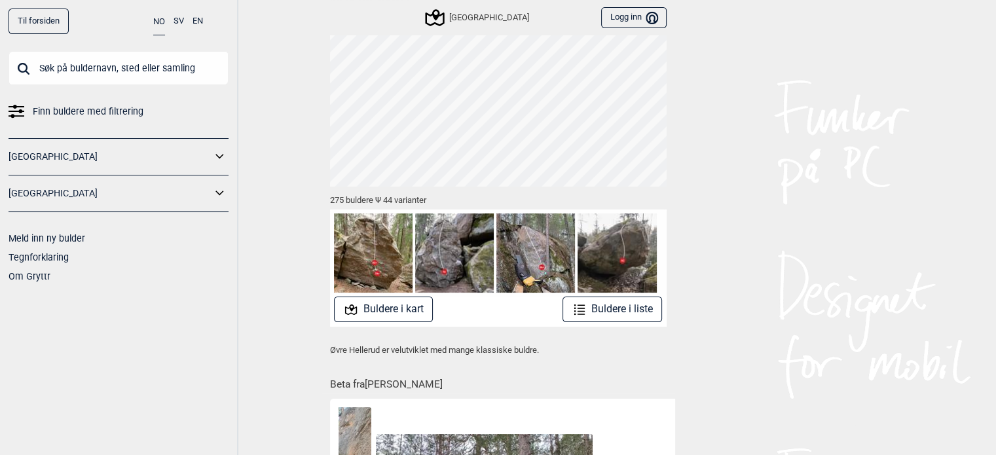
scroll to position [79, 0]
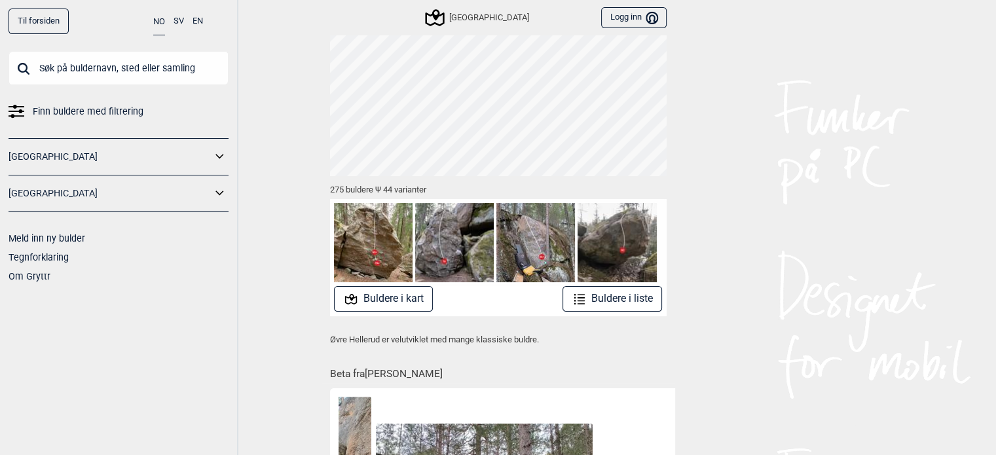
click at [775, 136] on div "Til forsiden NO SV EN Finn buldere med filtrering [GEOGRAPHIC_DATA] [GEOGRAPHIC…" at bounding box center [498, 148] width 996 height 455
